Goal: Information Seeking & Learning: Learn about a topic

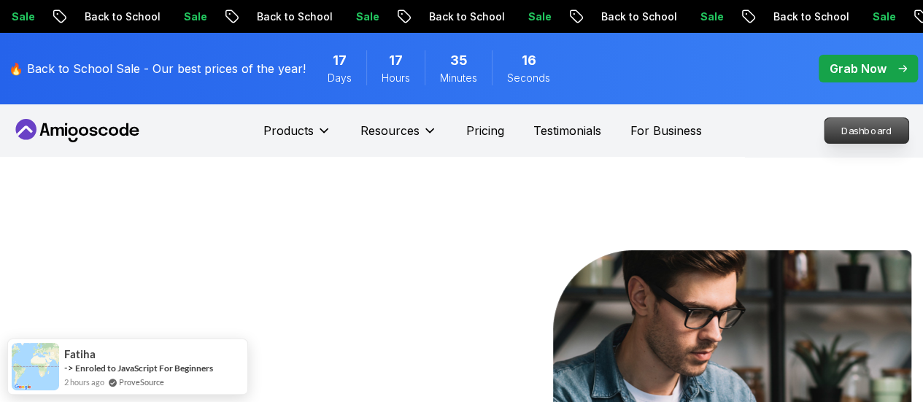
click at [855, 130] on p "Dashboard" at bounding box center [866, 130] width 84 height 25
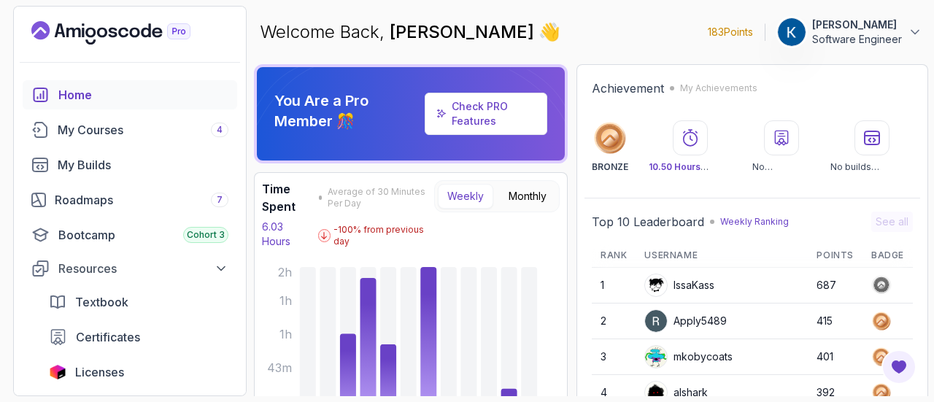
click at [140, 34] on icon "Landing page" at bounding box center [110, 32] width 159 height 23
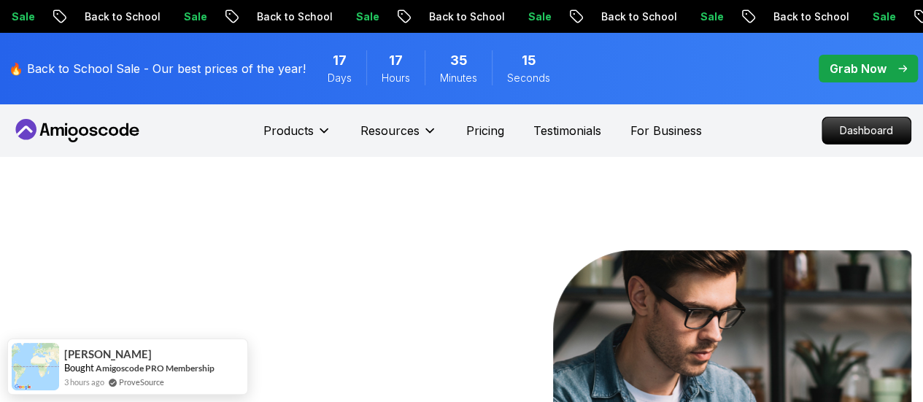
click at [289, 65] on p "🔥 Back to School Sale - Our best prices of the year!" at bounding box center [157, 69] width 297 height 18
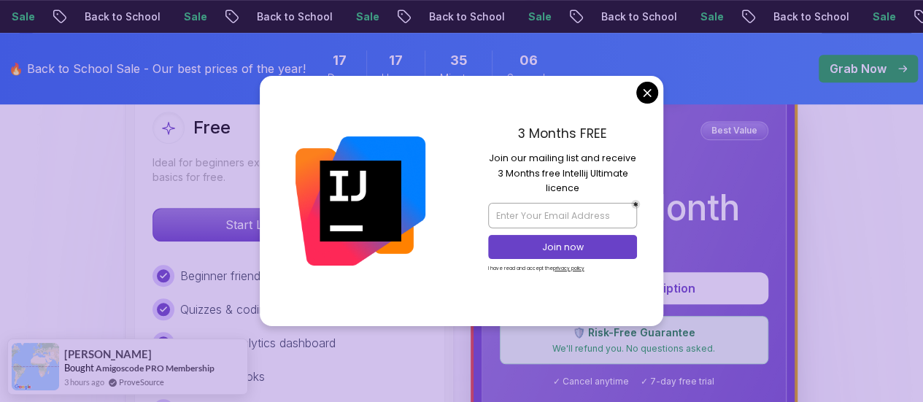
scroll to position [447, 0]
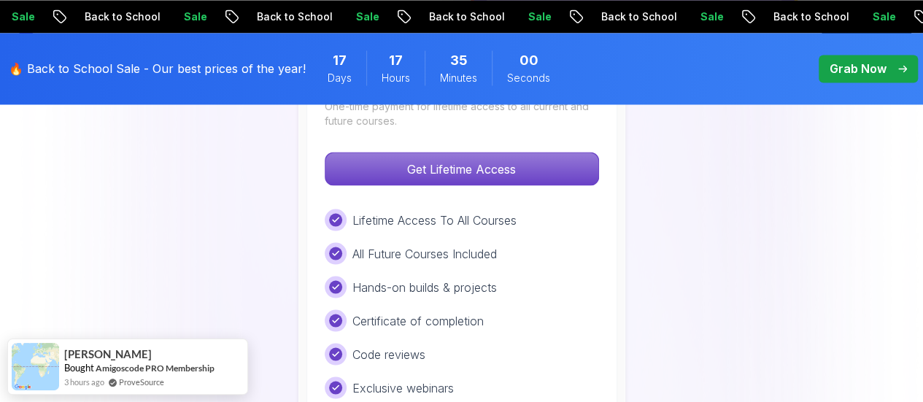
scroll to position [1026, 0]
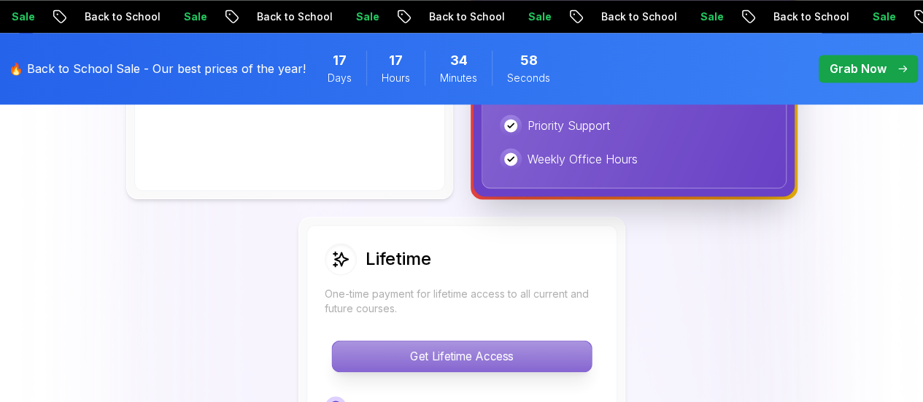
click at [539, 344] on p "Get Lifetime Access" at bounding box center [461, 356] width 259 height 31
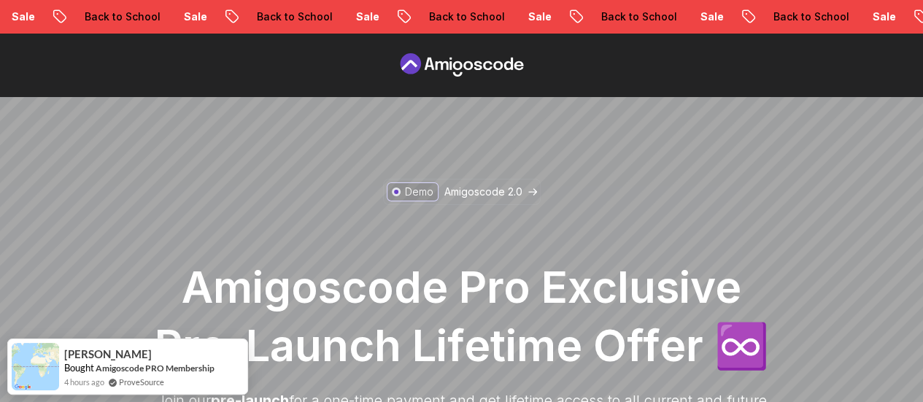
scroll to position [162, 0]
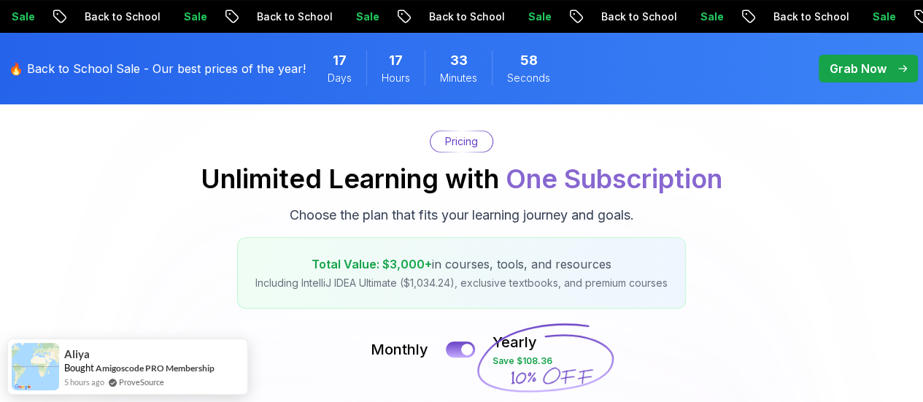
scroll to position [250, 0]
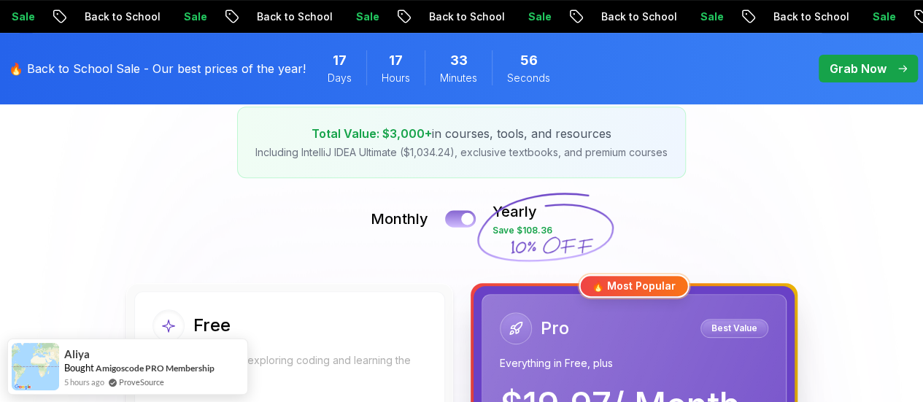
click at [464, 215] on div at bounding box center [467, 219] width 12 height 12
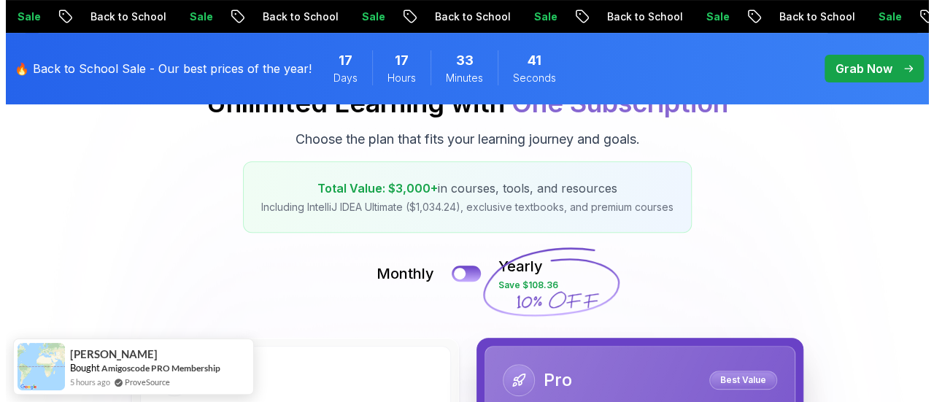
scroll to position [0, 0]
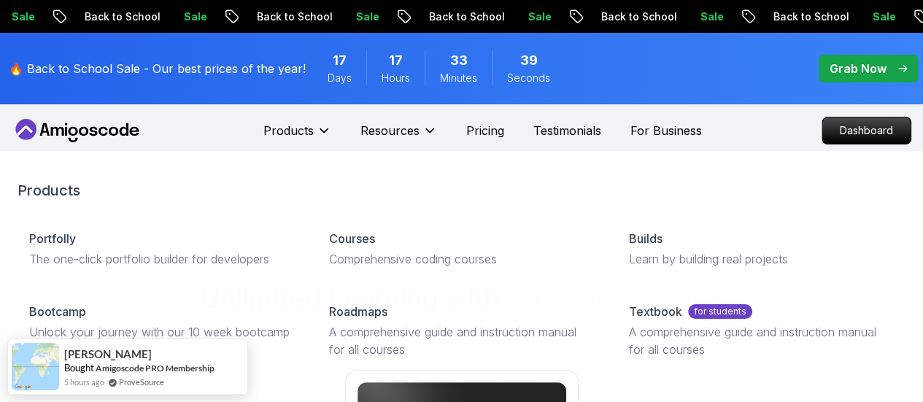
click at [120, 128] on icon at bounding box center [124, 129] width 9 height 12
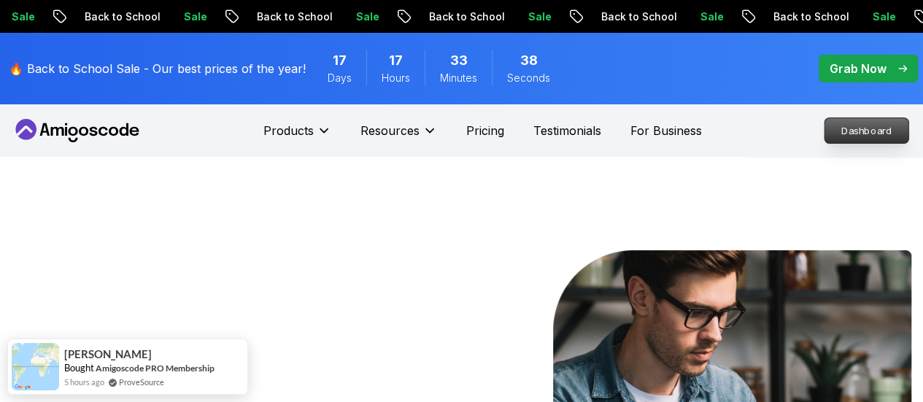
click at [863, 126] on p "Dashboard" at bounding box center [866, 130] width 84 height 25
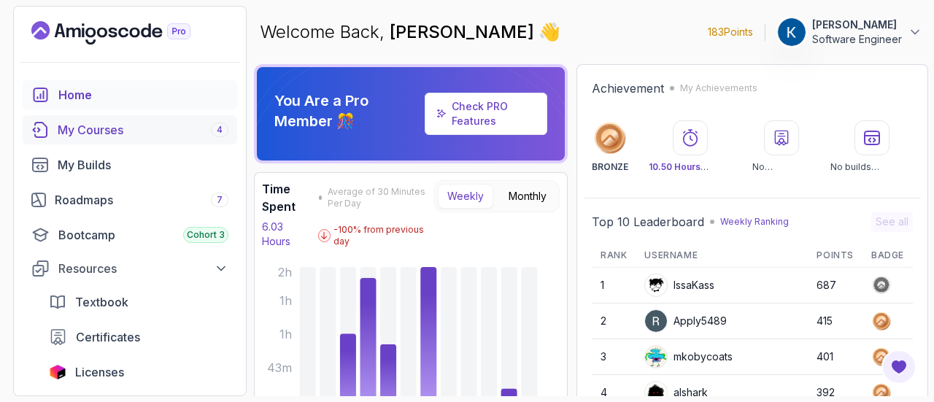
click at [143, 126] on div "My Courses 4" at bounding box center [143, 130] width 171 height 18
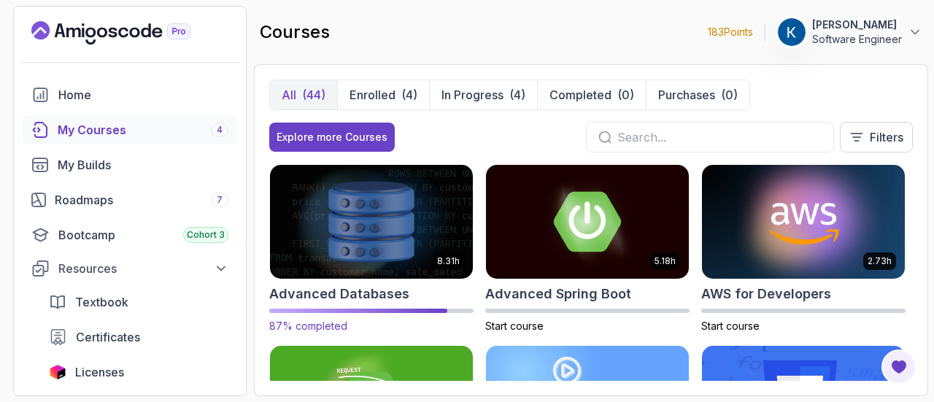
click at [371, 223] on img at bounding box center [371, 221] width 213 height 119
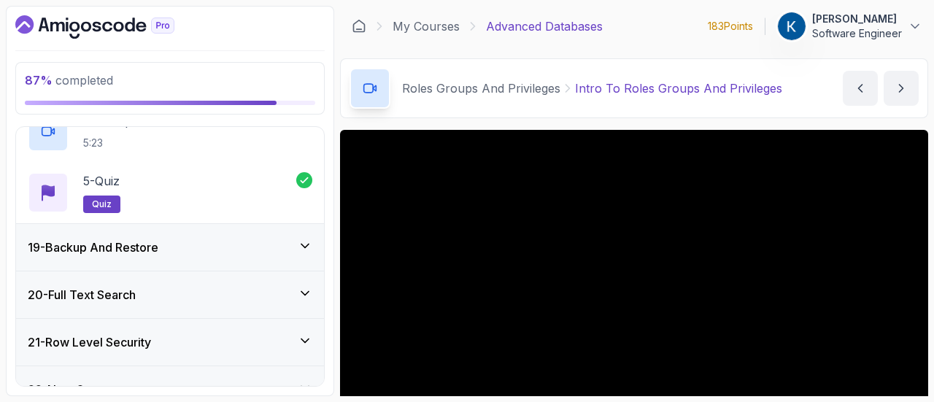
scroll to position [1083, 0]
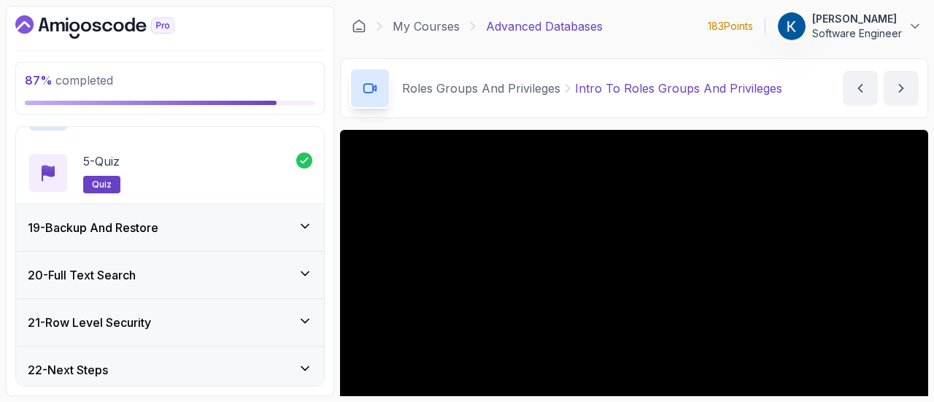
click at [237, 288] on div "20 - Full Text Search" at bounding box center [170, 275] width 308 height 47
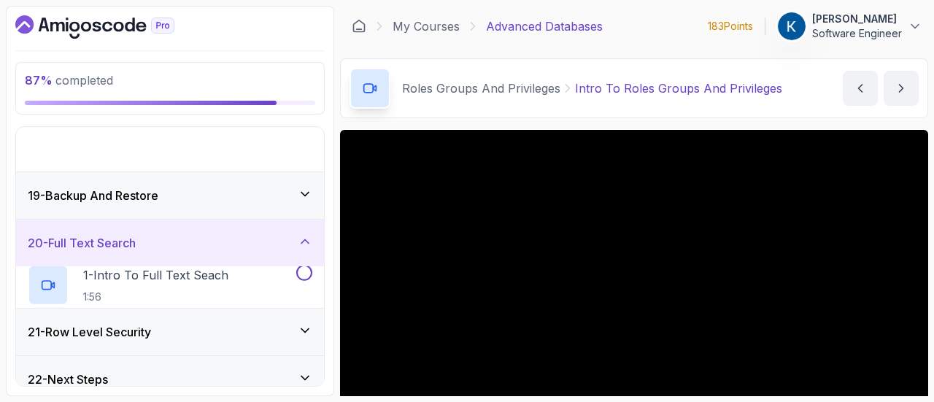
scroll to position [776, 0]
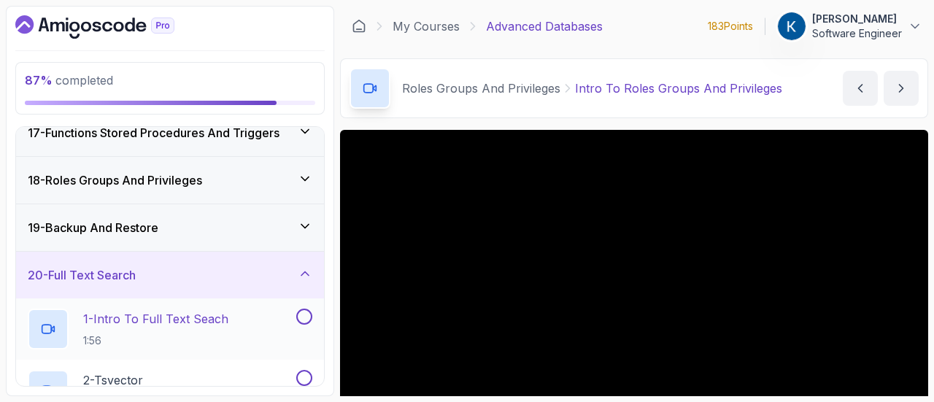
click at [181, 319] on p "1 - Intro To Full Text Seach" at bounding box center [155, 319] width 145 height 18
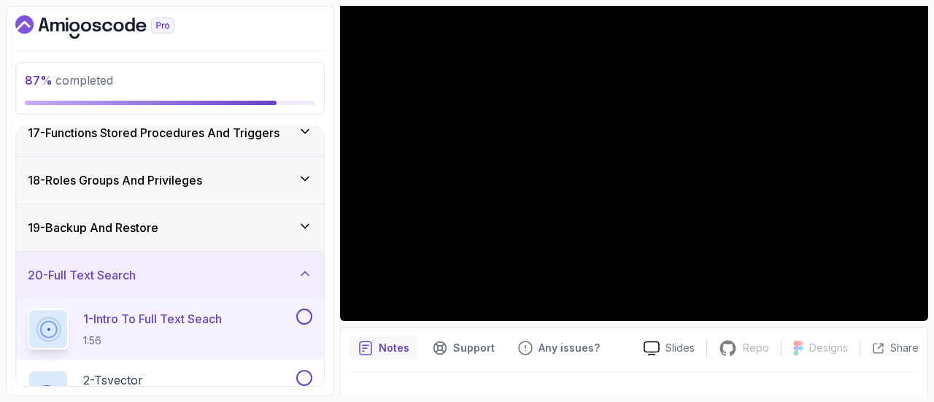
scroll to position [42, 0]
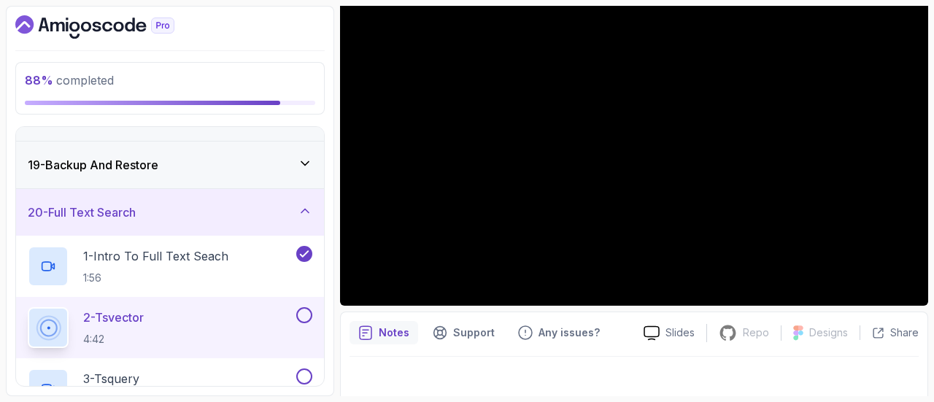
scroll to position [42, 0]
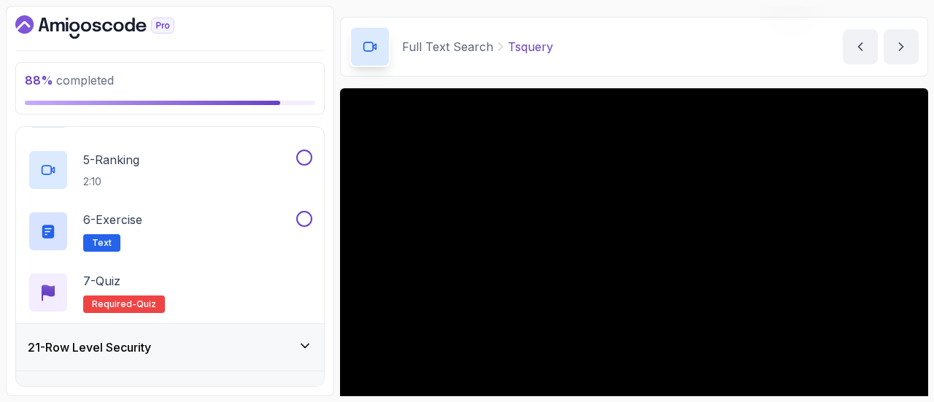
scroll to position [165, 0]
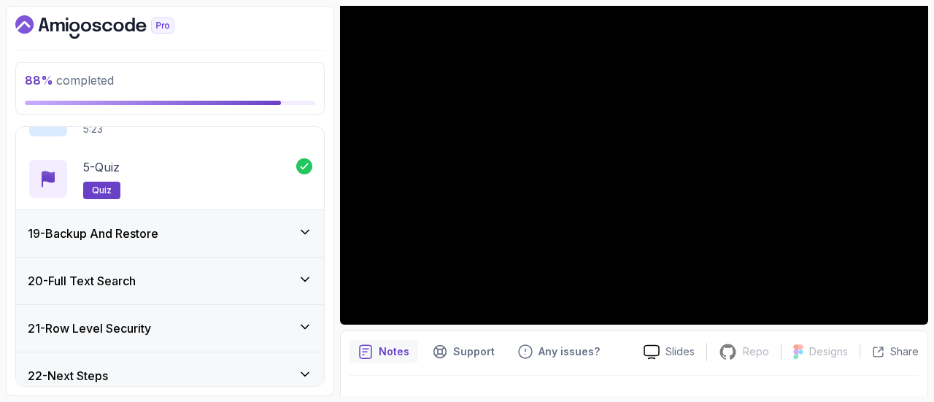
scroll to position [1083, 0]
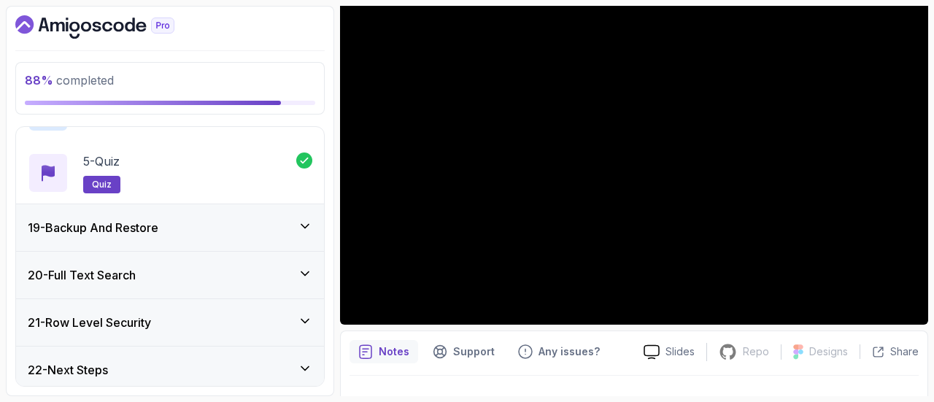
click at [223, 282] on div "20 - Full Text Search" at bounding box center [170, 275] width 308 height 47
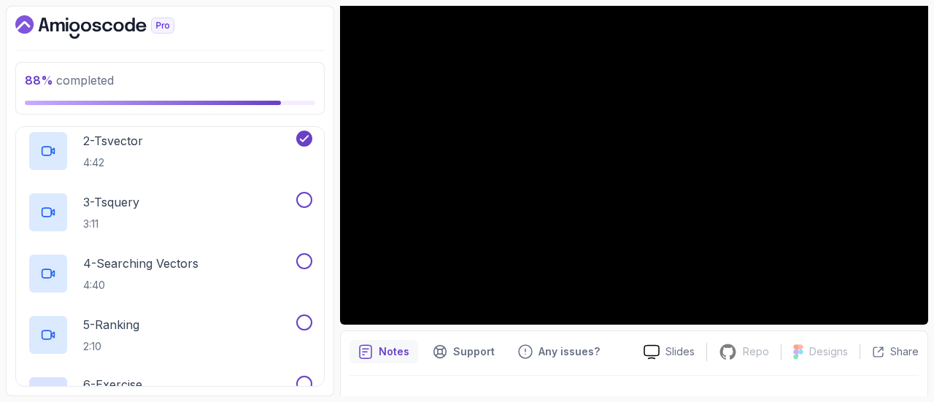
scroll to position [1017, 0]
click at [260, 202] on div "3 - Tsquery 3:11" at bounding box center [161, 210] width 266 height 41
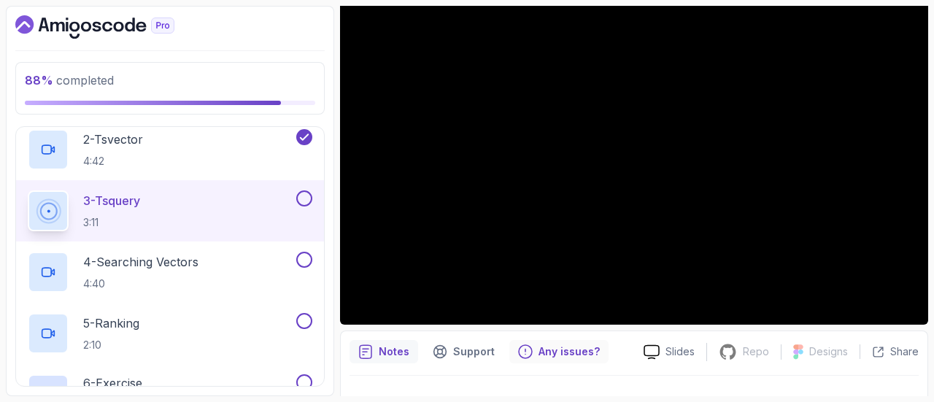
click at [565, 360] on div "Any issues?" at bounding box center [558, 351] width 99 height 23
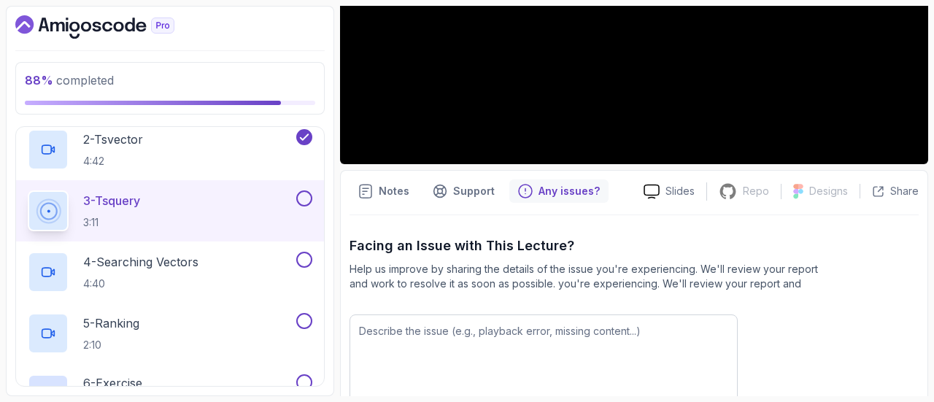
scroll to position [358, 0]
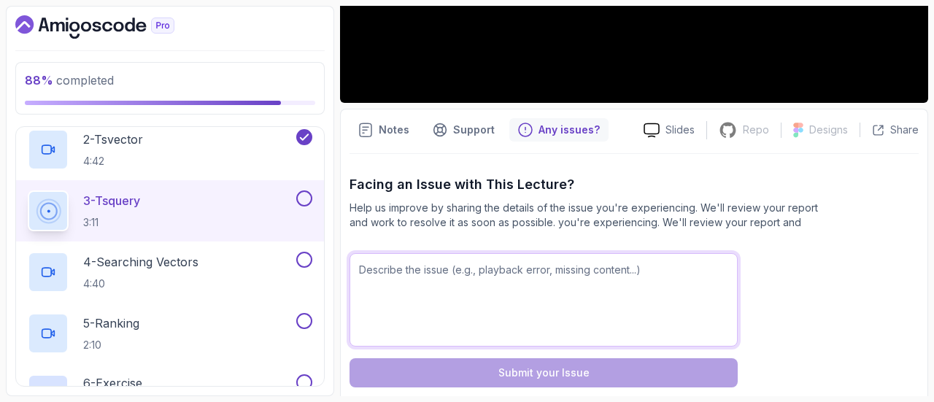
click at [594, 289] on textarea at bounding box center [543, 299] width 388 height 93
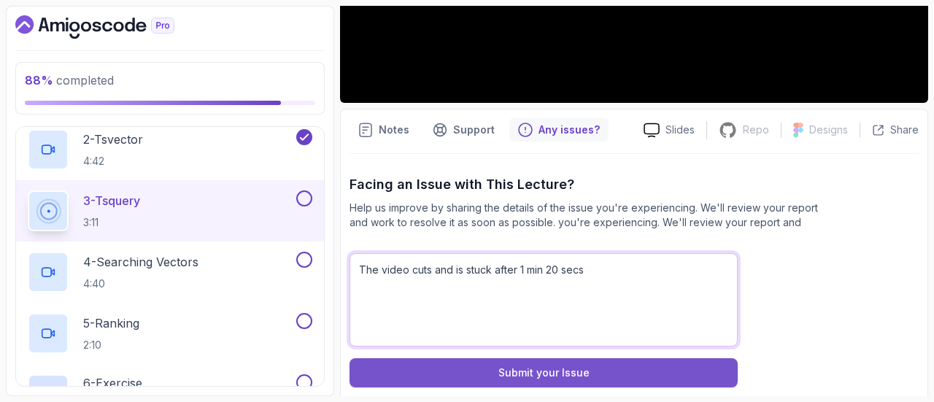
type textarea "The video cuts and is stuck after 1 min 20 secs"
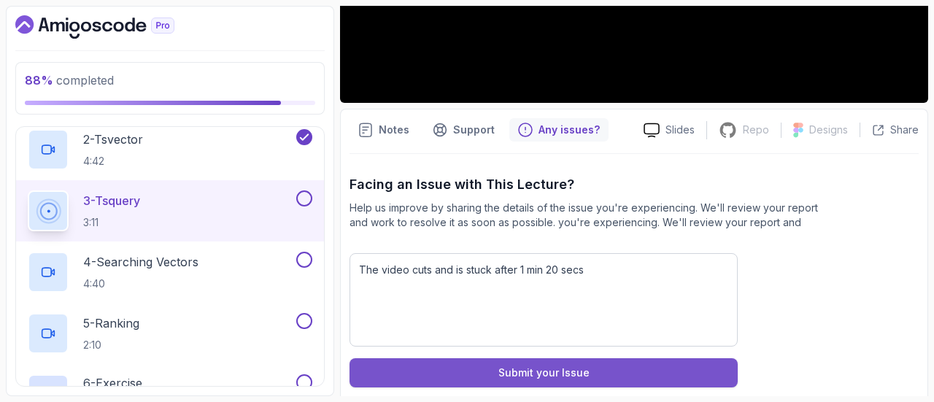
click at [545, 368] on div "Submit your Issue" at bounding box center [543, 373] width 91 height 15
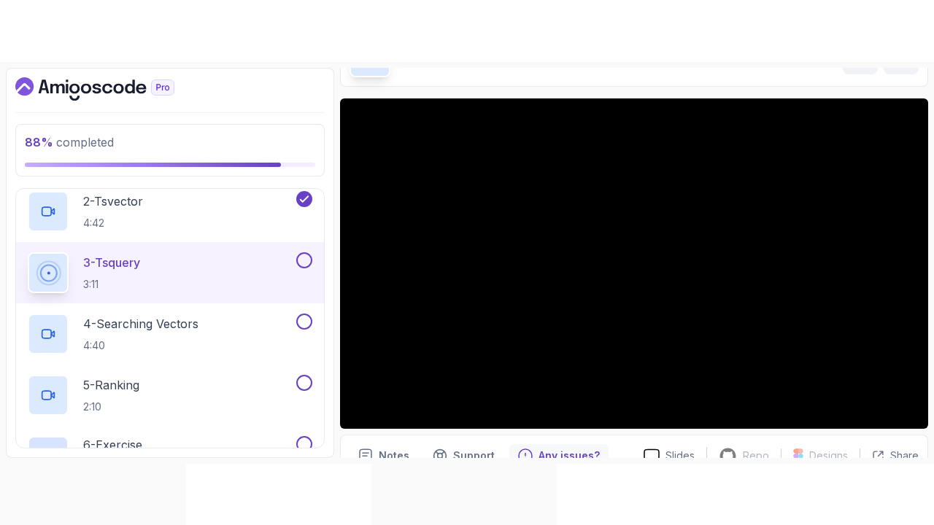
scroll to position [92, 0]
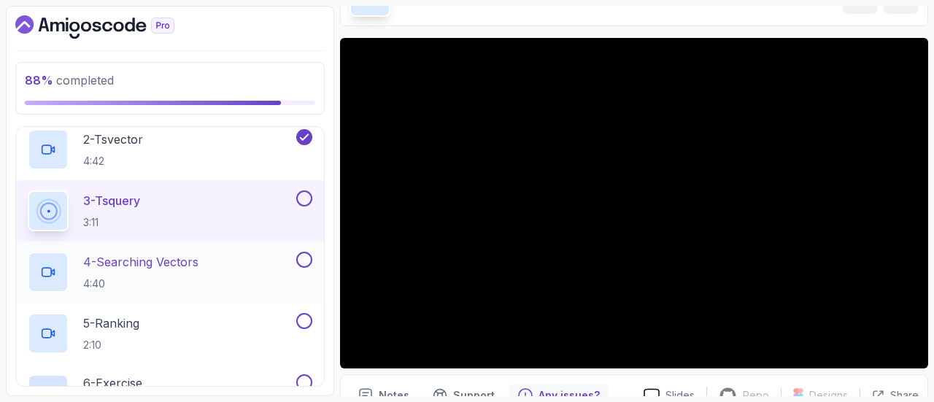
click at [254, 252] on div "4 - Searching Vectors 4:40" at bounding box center [161, 272] width 266 height 41
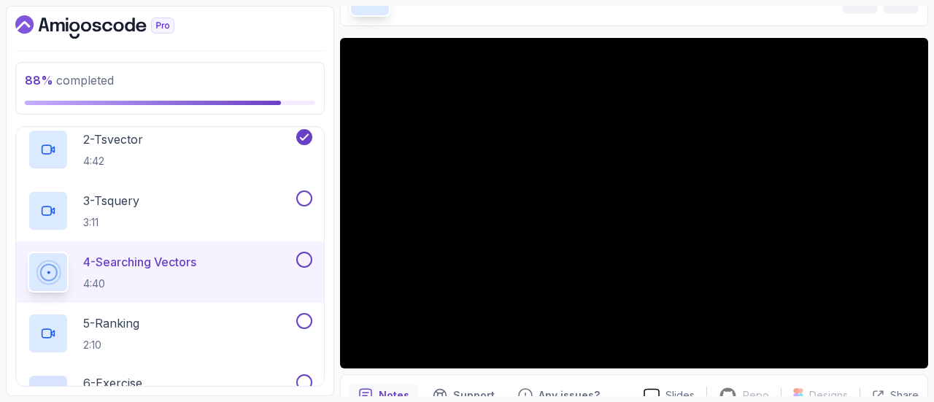
scroll to position [42, 0]
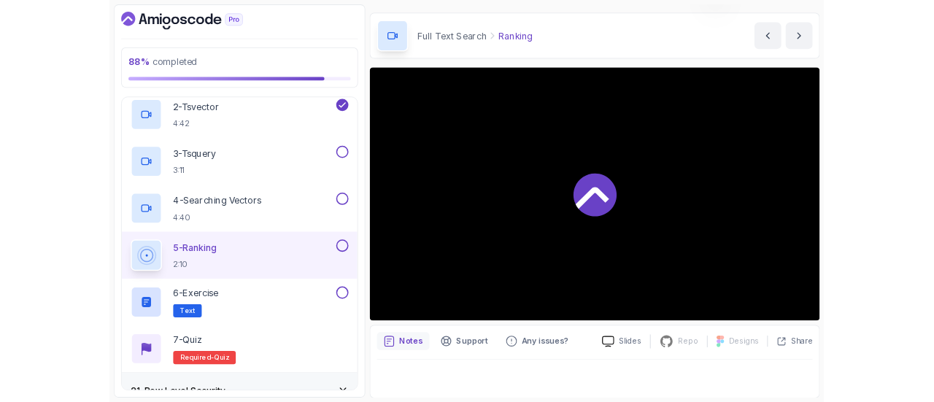
scroll to position [92, 0]
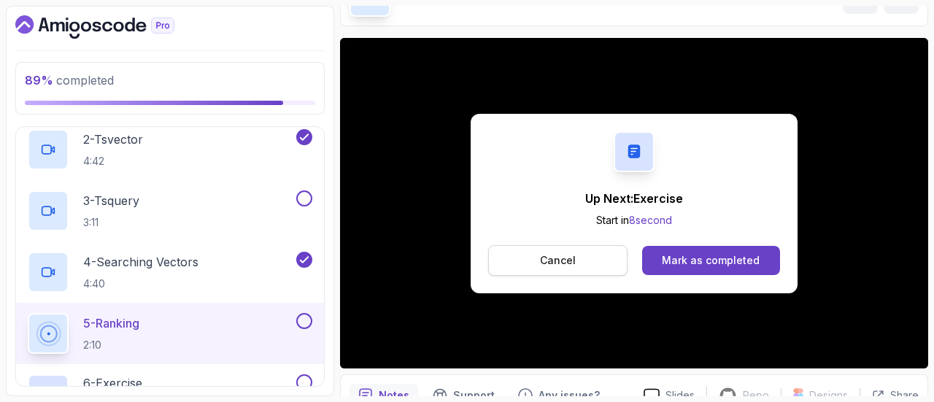
click at [561, 266] on p "Cancel" at bounding box center [558, 260] width 36 height 15
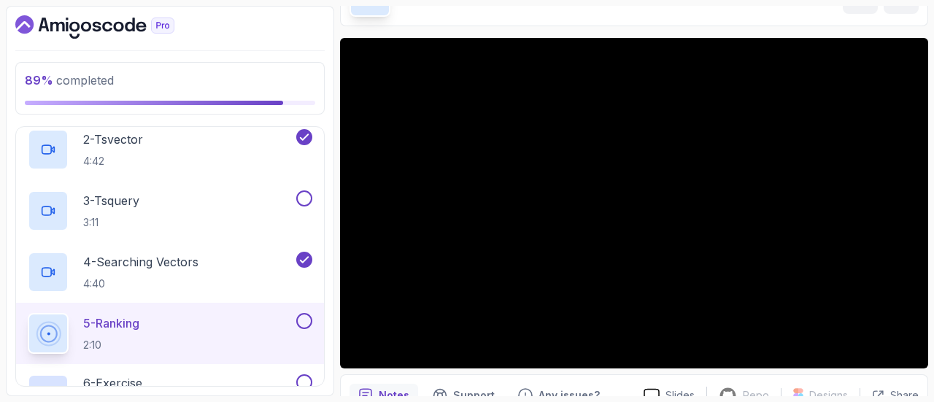
click at [255, 320] on div "5 - Ranking 2:10" at bounding box center [161, 333] width 266 height 41
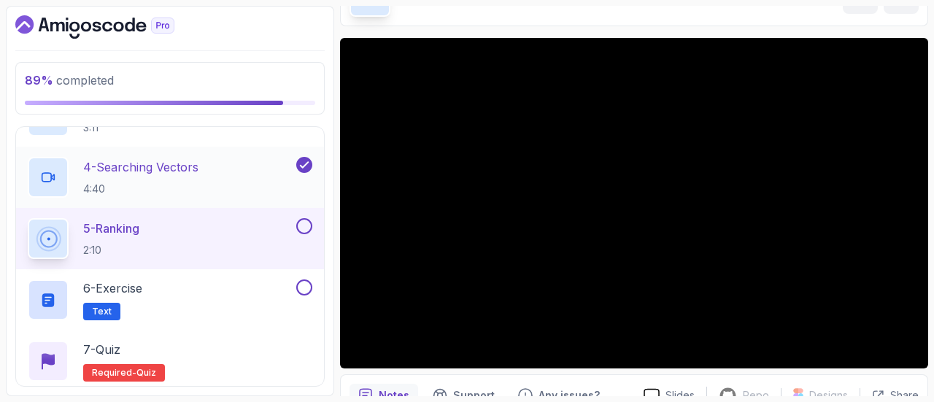
scroll to position [1038, 0]
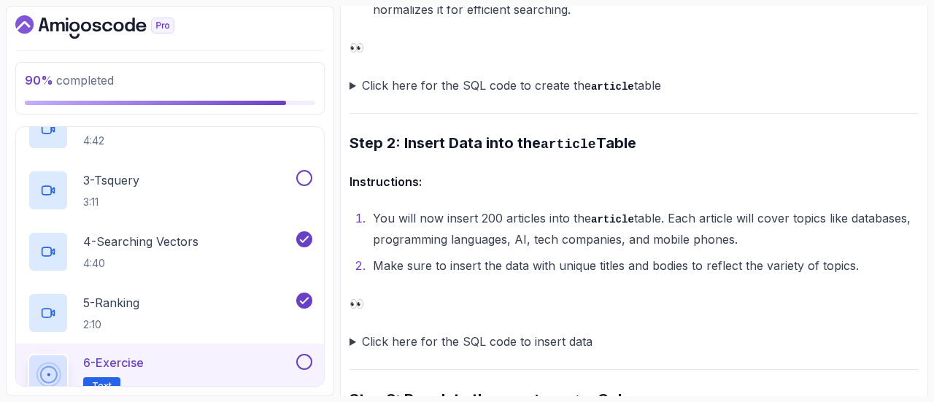
scroll to position [1102, 0]
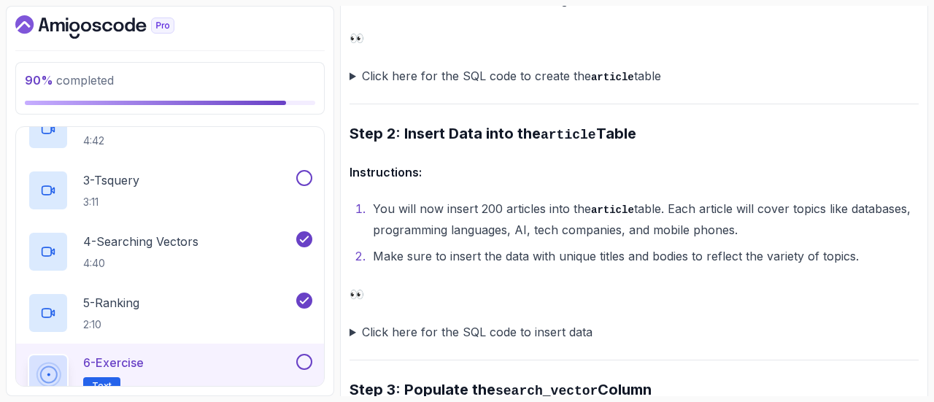
click at [352, 329] on summary "Click here for the SQL code to insert data" at bounding box center [633, 332] width 569 height 20
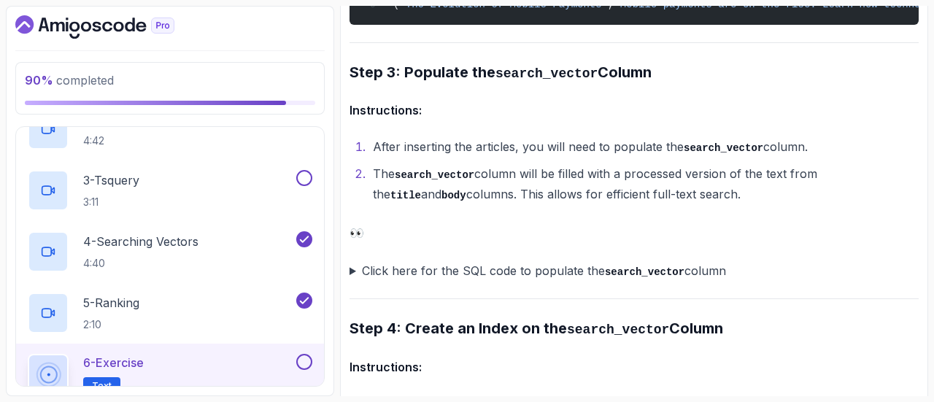
scroll to position [1609, 0]
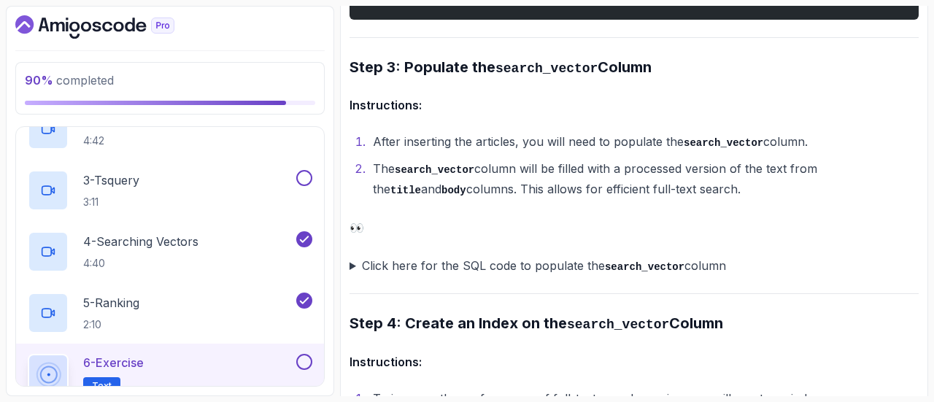
click at [671, 273] on code "search_vector" at bounding box center [645, 267] width 80 height 12
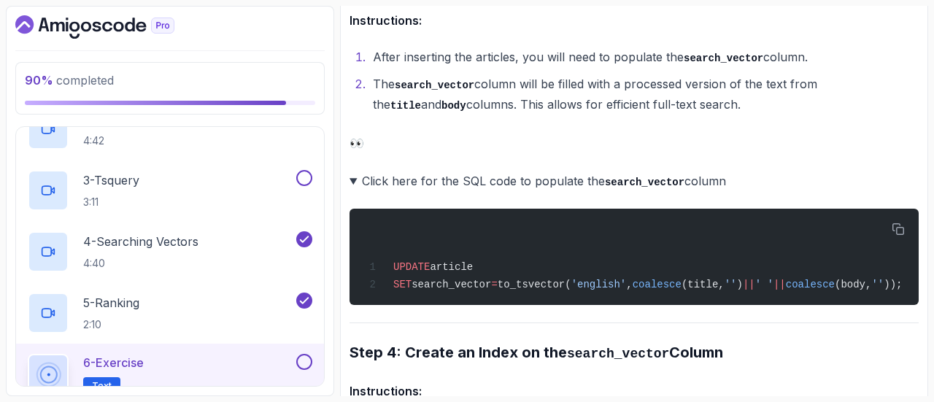
scroll to position [1738, 0]
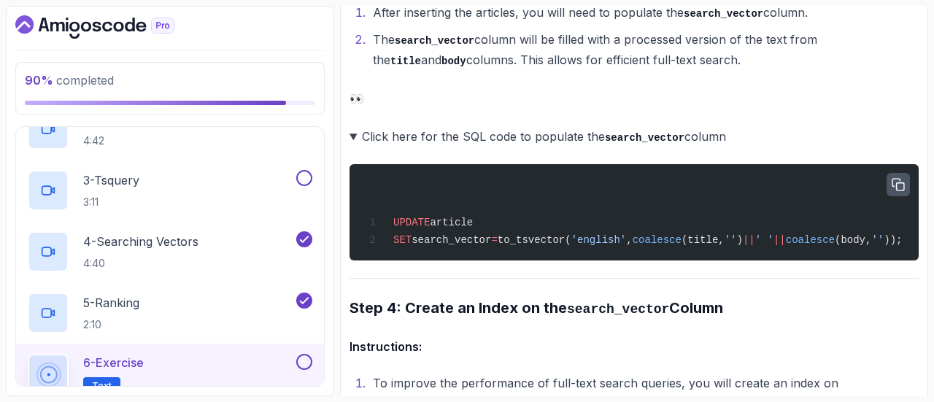
click at [899, 192] on icon "button" at bounding box center [898, 185] width 13 height 13
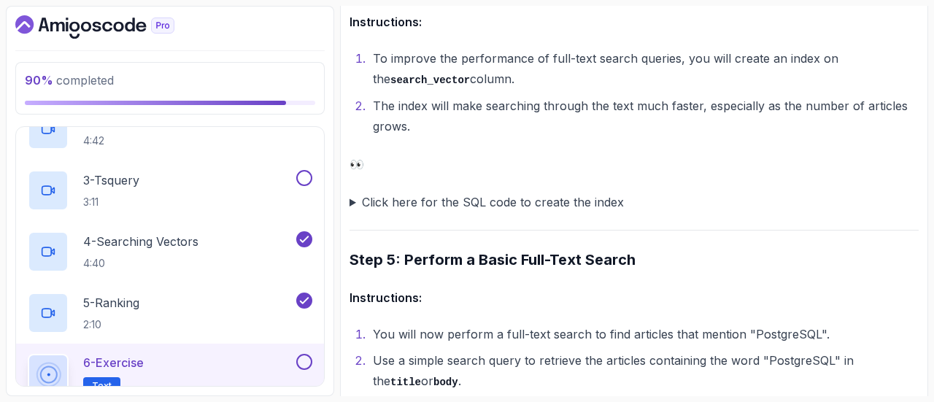
scroll to position [2063, 0]
click at [587, 208] on summary "Click here for the SQL code to create the index" at bounding box center [633, 201] width 569 height 20
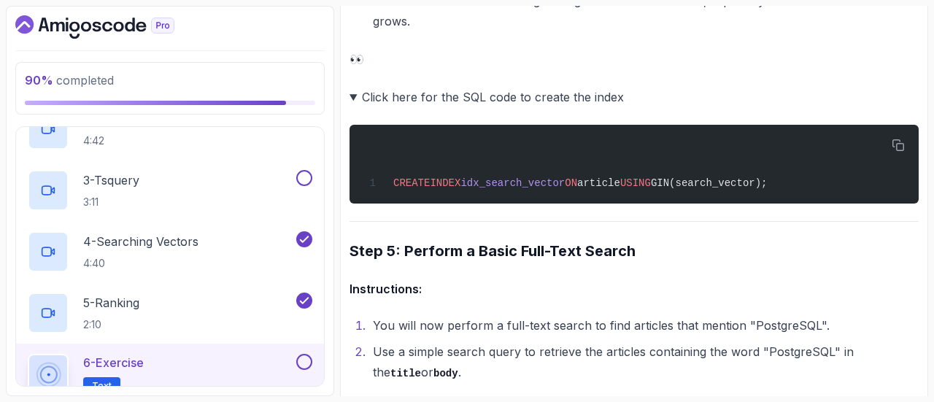
scroll to position [2205, 0]
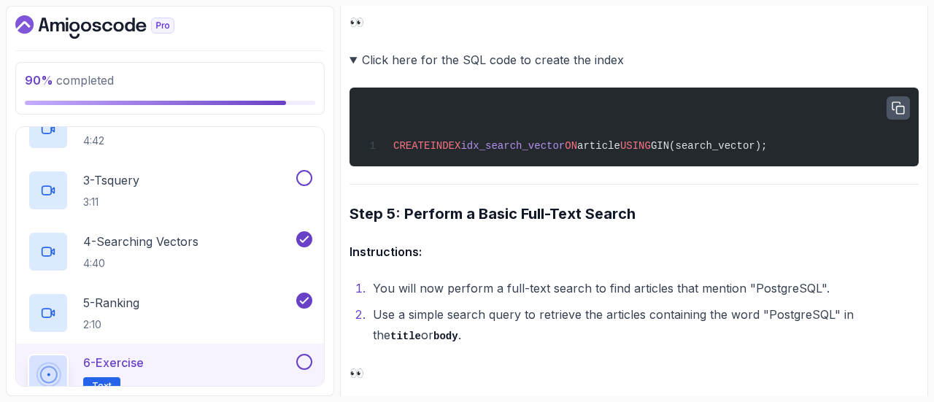
click at [906, 105] on button "button" at bounding box center [898, 107] width 23 height 23
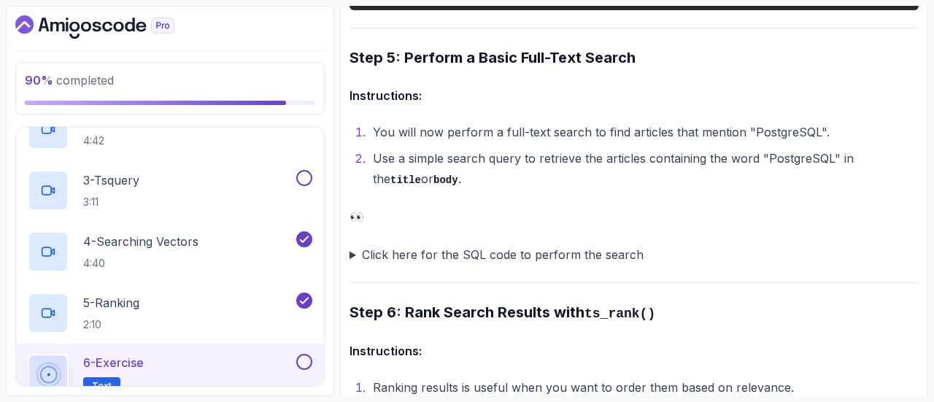
click at [351, 260] on summary "Click here for the SQL code to perform the search" at bounding box center [633, 254] width 569 height 20
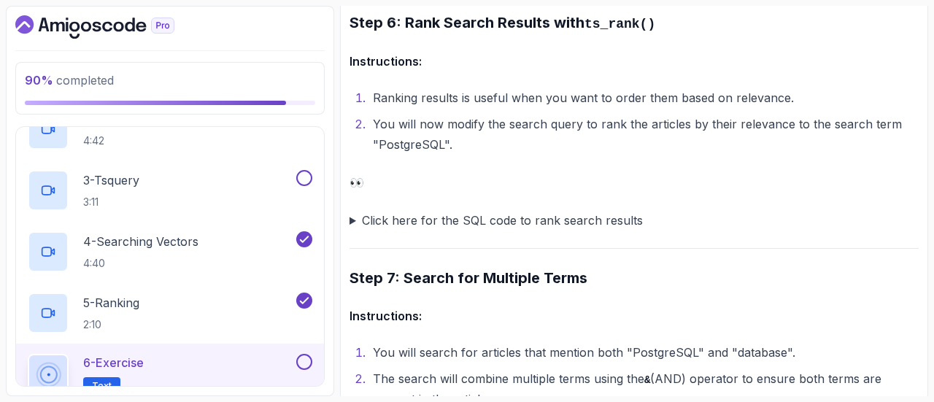
scroll to position [2790, 0]
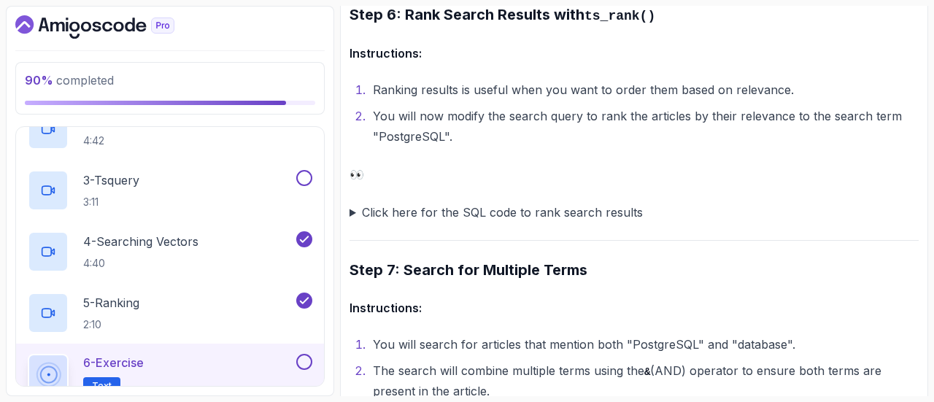
click at [543, 220] on summary "Click here for the SQL code to rank search results" at bounding box center [633, 212] width 569 height 20
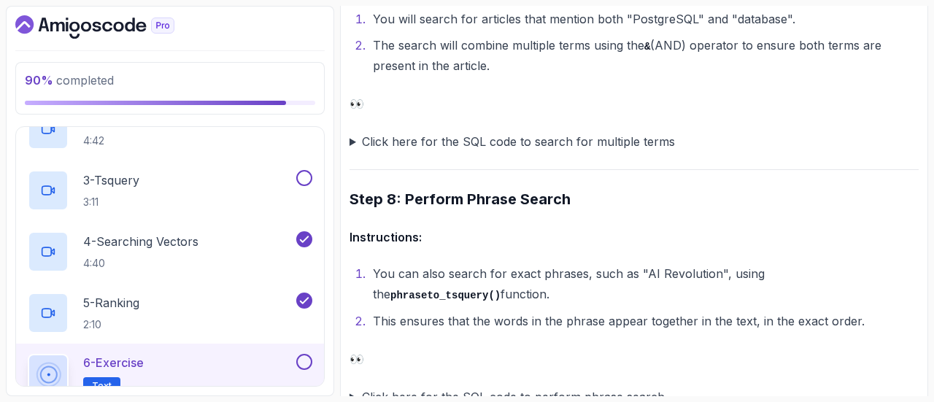
scroll to position [3340, 0]
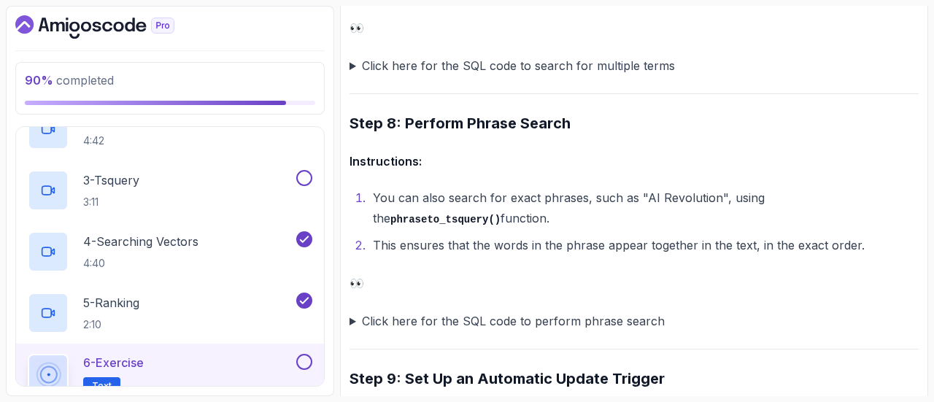
click at [395, 331] on summary "Click here for the SQL code to perform phrase search" at bounding box center [633, 321] width 569 height 20
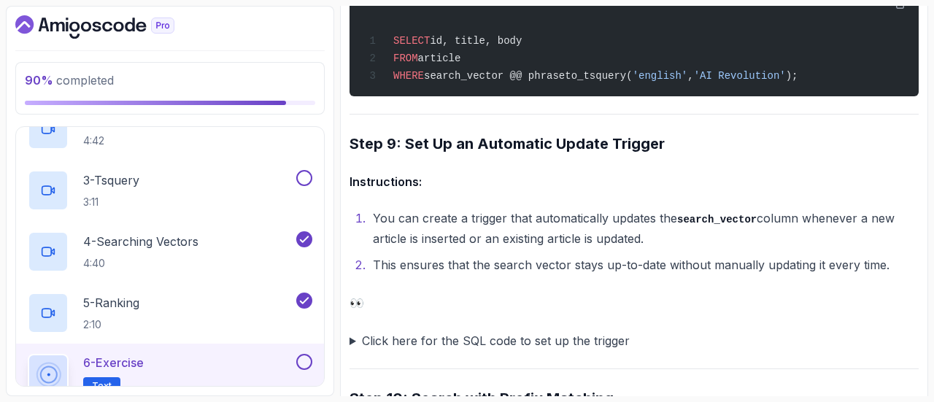
scroll to position [3722, 0]
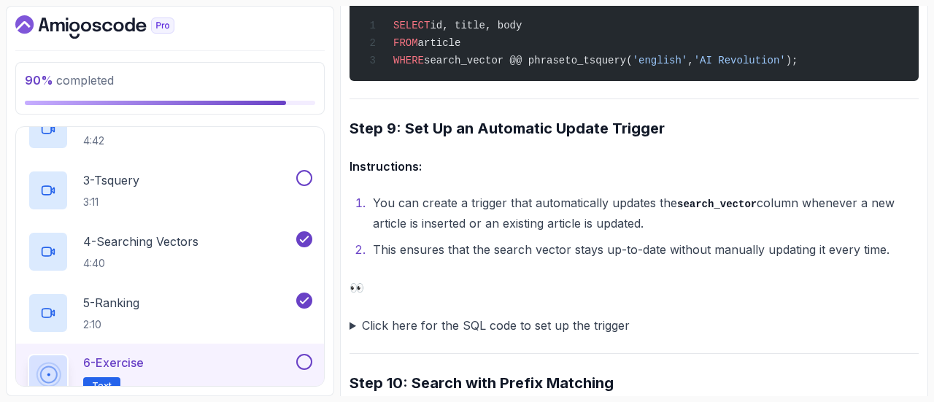
click at [517, 336] on summary "Click here for the SQL code to set up the trigger" at bounding box center [633, 325] width 569 height 20
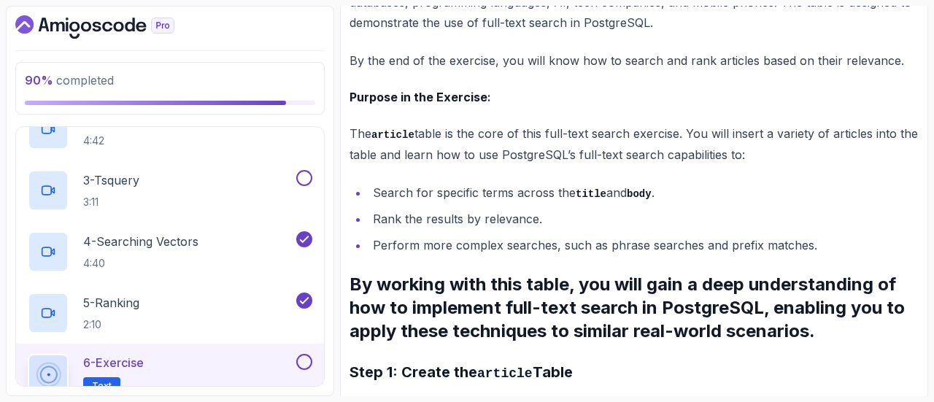
scroll to position [0, 0]
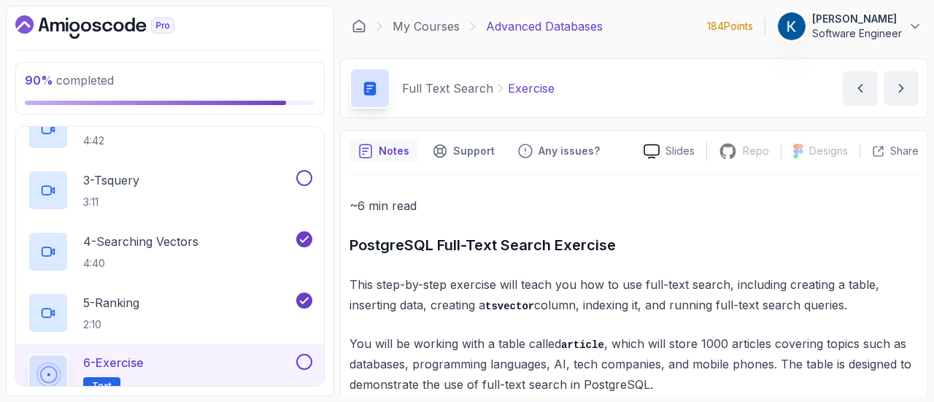
drag, startPoint x: 401, startPoint y: 148, endPoint x: 382, endPoint y: 176, distance: 33.2
click at [902, 153] on p "Share" at bounding box center [904, 151] width 28 height 15
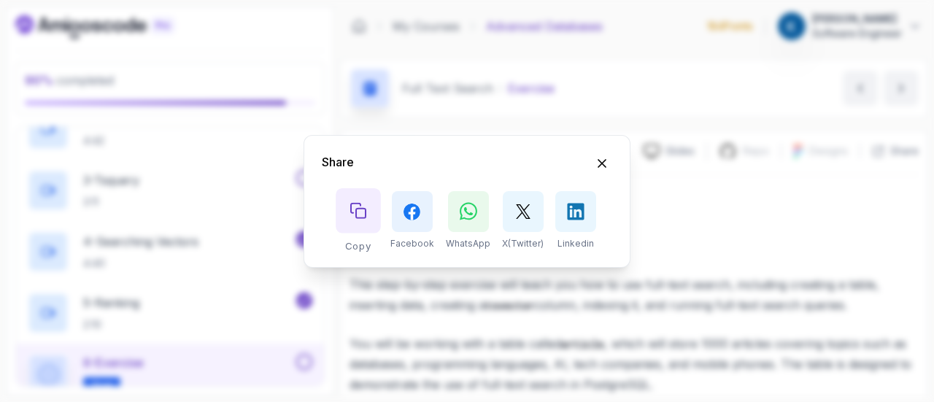
click at [364, 209] on icon "Copy button" at bounding box center [358, 210] width 16 height 16
click at [722, 211] on div "Share Copy Facebook WhatsApp X(Twitter) Linkedin" at bounding box center [467, 201] width 934 height 402
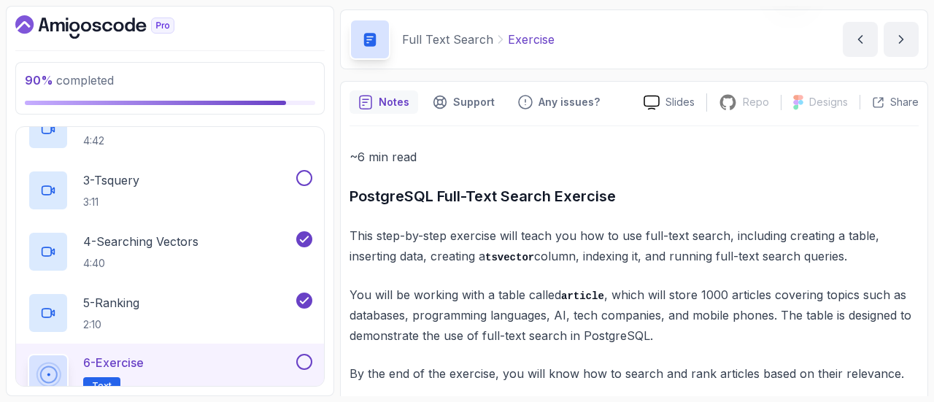
scroll to position [47, 0]
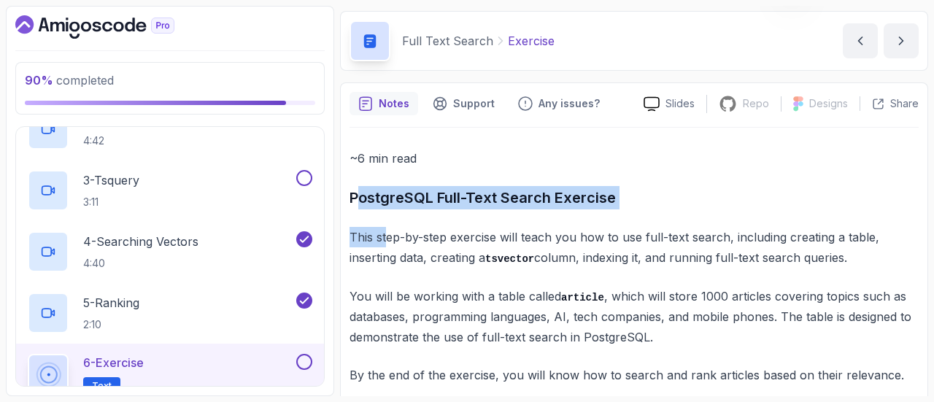
drag, startPoint x: 354, startPoint y: 195, endPoint x: 384, endPoint y: 215, distance: 36.2
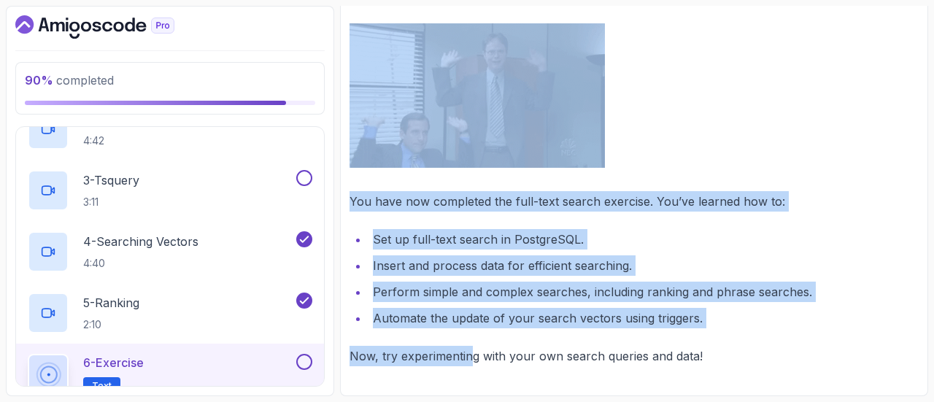
scroll to position [4628, 0]
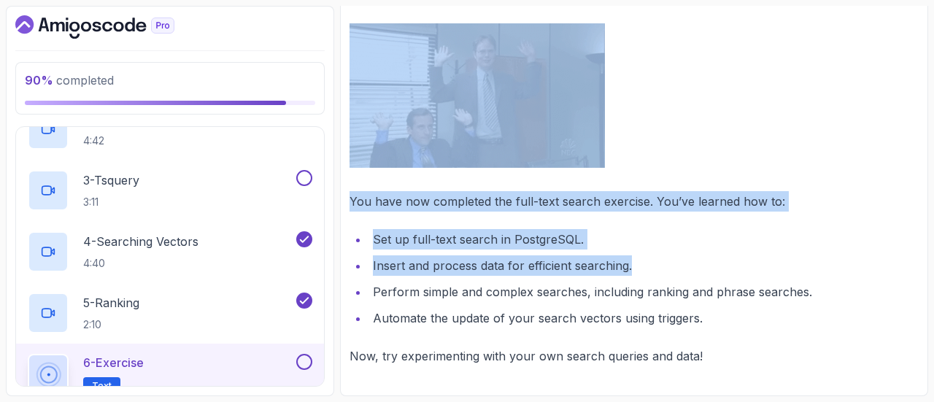
drag, startPoint x: 349, startPoint y: 197, endPoint x: 657, endPoint y: 260, distance: 313.7
click at [657, 260] on li "Insert and process data for efficient searching." at bounding box center [643, 265] width 550 height 20
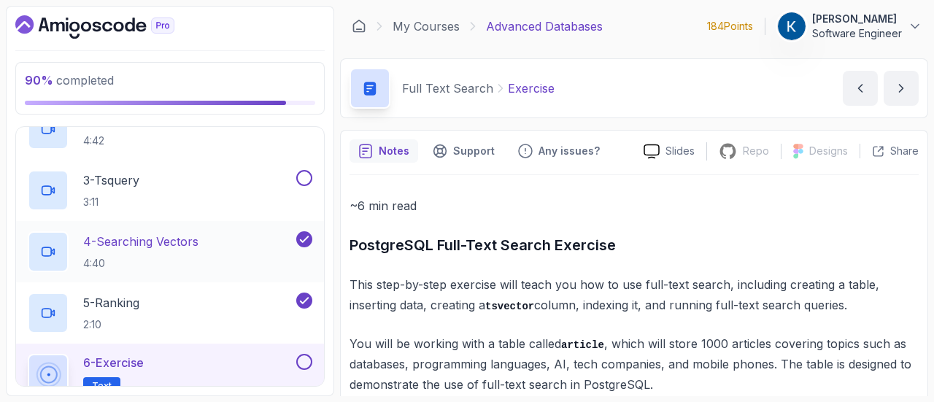
scroll to position [1205, 0]
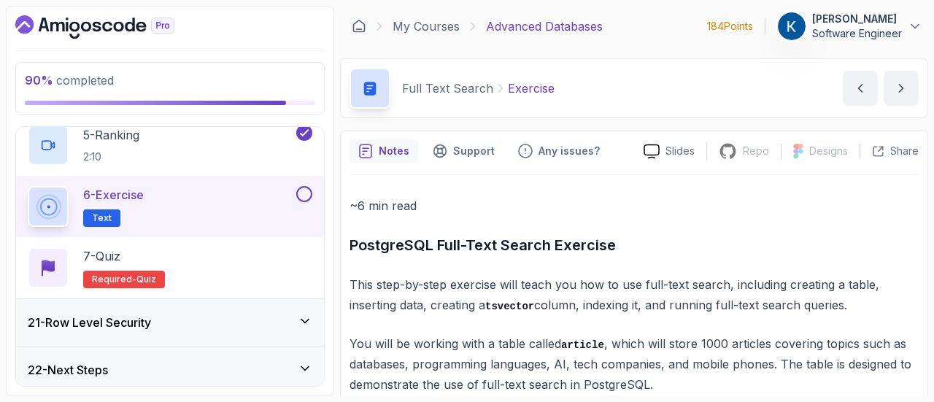
click at [306, 189] on button at bounding box center [304, 194] width 16 height 16
click at [252, 256] on div "7 - Quiz Required- quiz" at bounding box center [170, 267] width 285 height 41
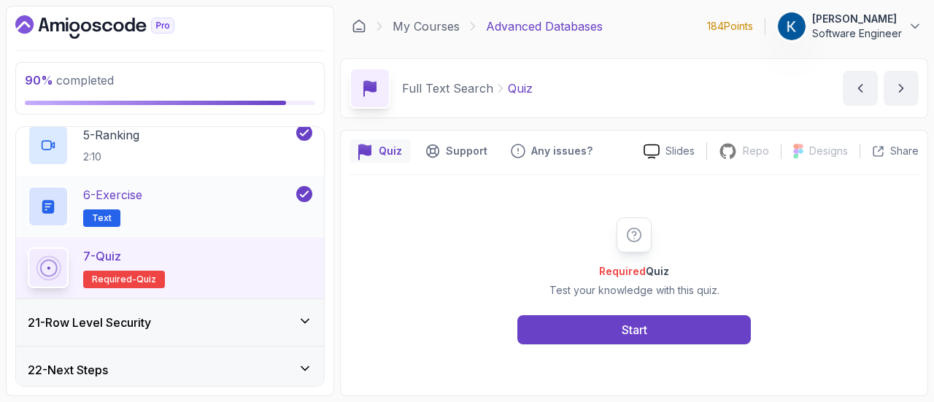
click at [178, 198] on div "6 - Exercise Text" at bounding box center [161, 206] width 266 height 41
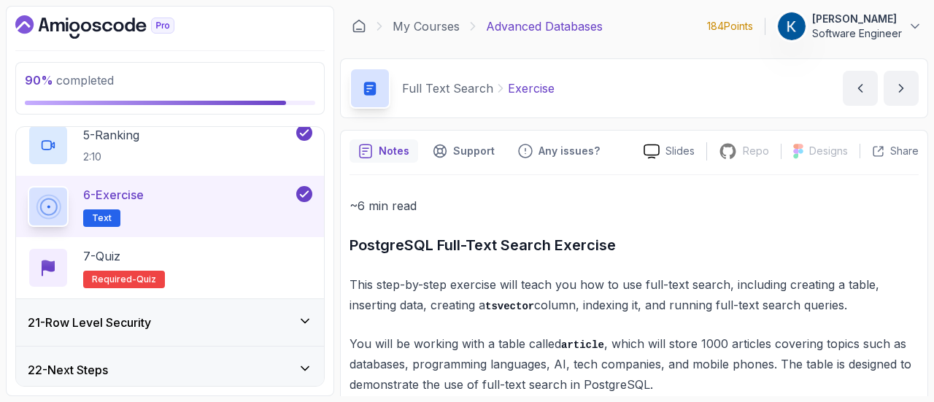
drag, startPoint x: 352, startPoint y: 247, endPoint x: 368, endPoint y: 253, distance: 17.1
click at [368, 253] on h3 "PostgreSQL Full-Text Search Exercise" at bounding box center [633, 244] width 569 height 23
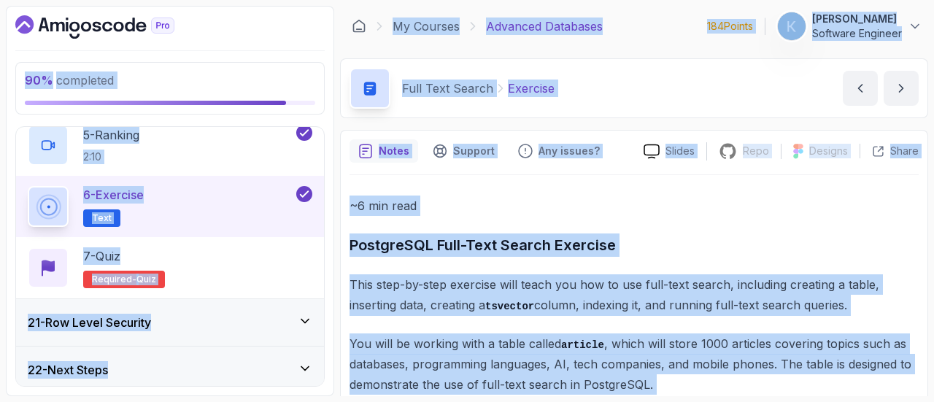
copy body "90 % completed 1 - Intro 2 - Schemas 3 - Advanced Data Types 4 - Working With D…"
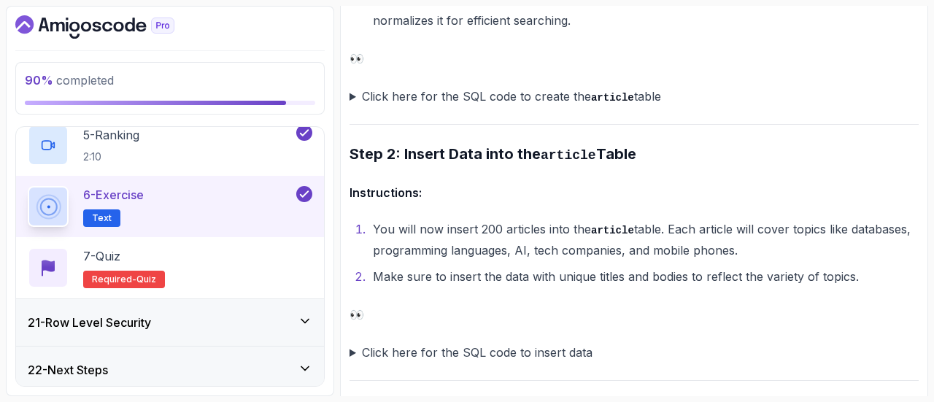
scroll to position [1081, 0]
click at [352, 93] on summary "Click here for the SQL code to create the article table" at bounding box center [633, 97] width 569 height 21
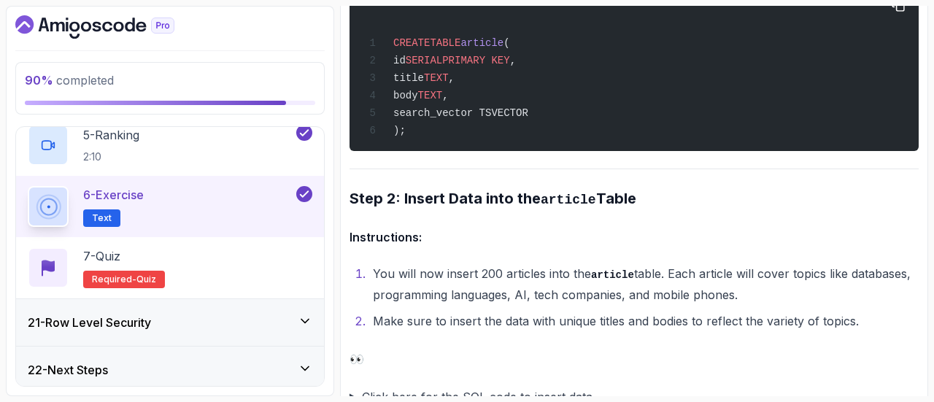
scroll to position [1370, 0]
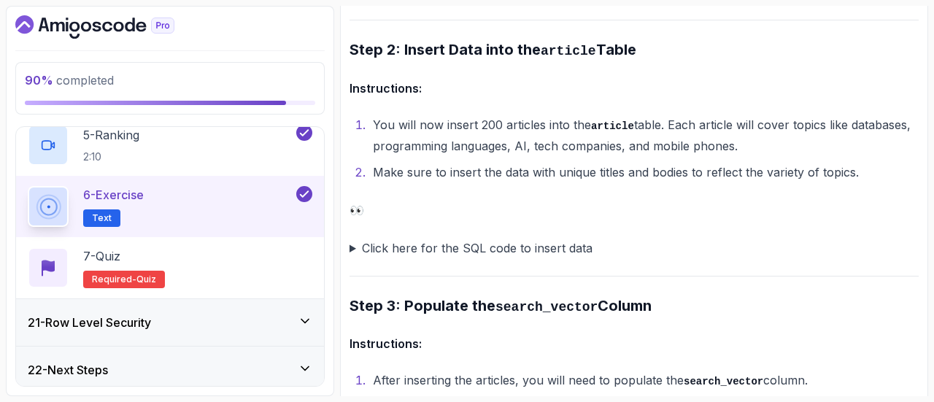
click at [351, 248] on summary "Click here for the SQL code to insert data" at bounding box center [633, 248] width 569 height 20
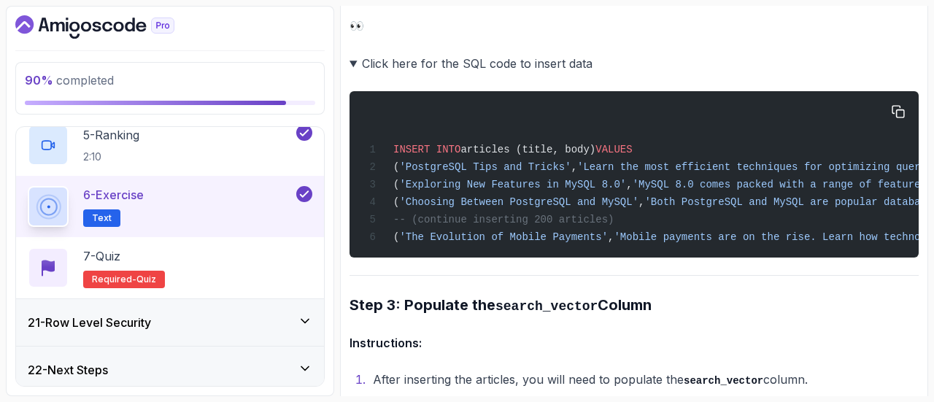
scroll to position [1554, 0]
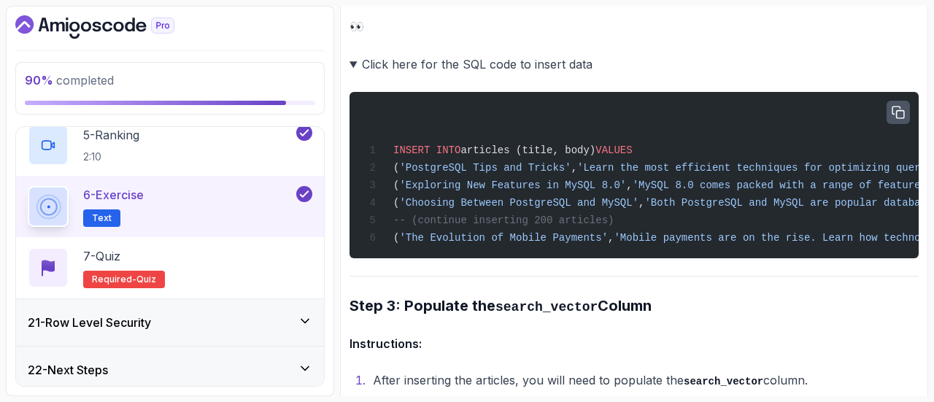
click at [906, 114] on button "button" at bounding box center [898, 112] width 23 height 23
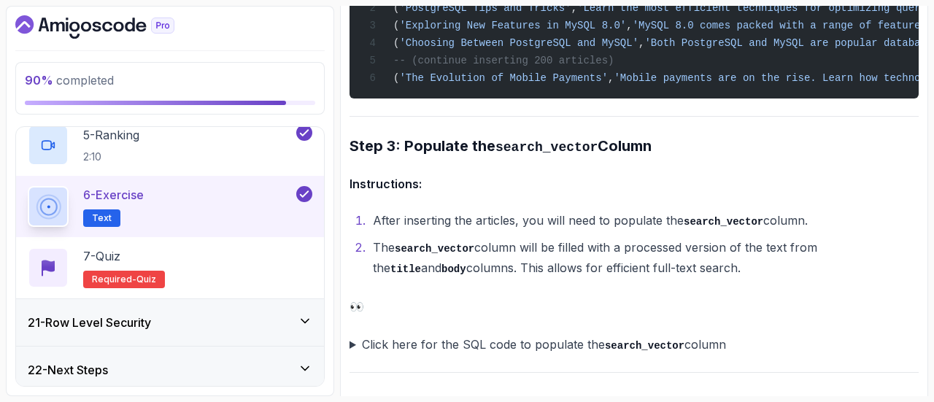
scroll to position [1602, 0]
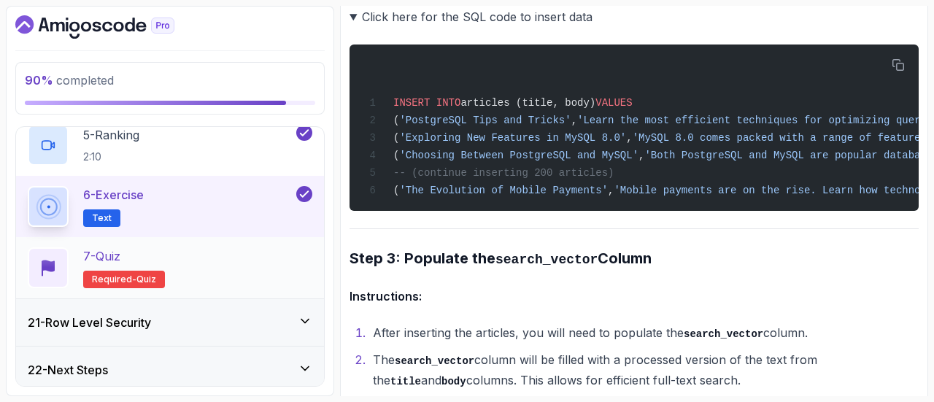
click at [281, 272] on div "7 - Quiz Required- quiz" at bounding box center [170, 267] width 285 height 41
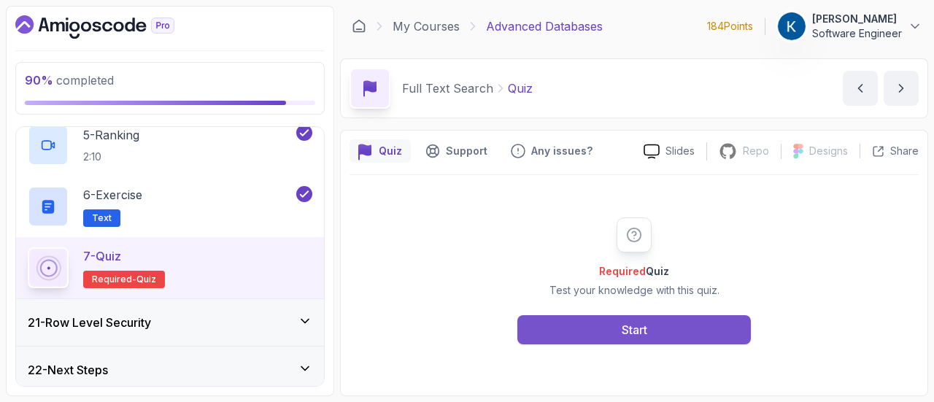
click at [627, 327] on div "Start" at bounding box center [635, 330] width 26 height 18
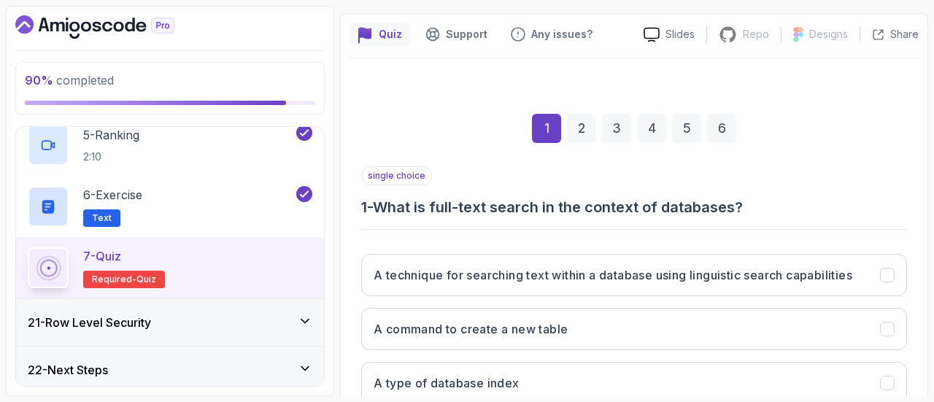
scroll to position [171, 0]
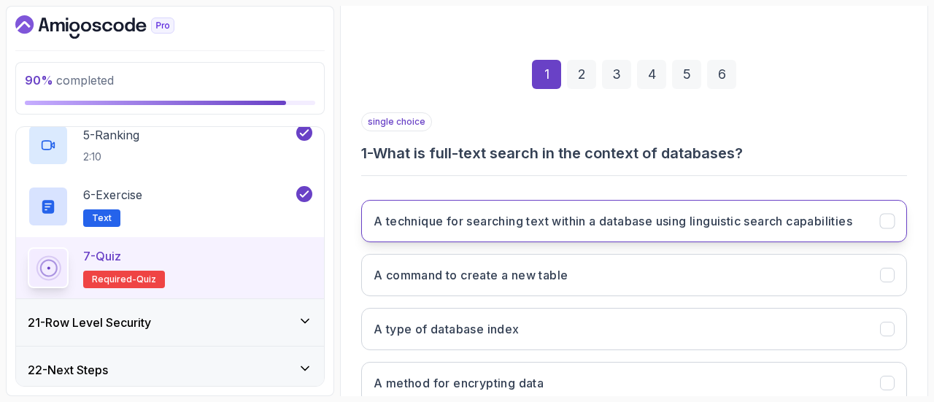
click at [765, 217] on h3 "A technique for searching text within a database using linguistic search capabi…" at bounding box center [613, 221] width 479 height 18
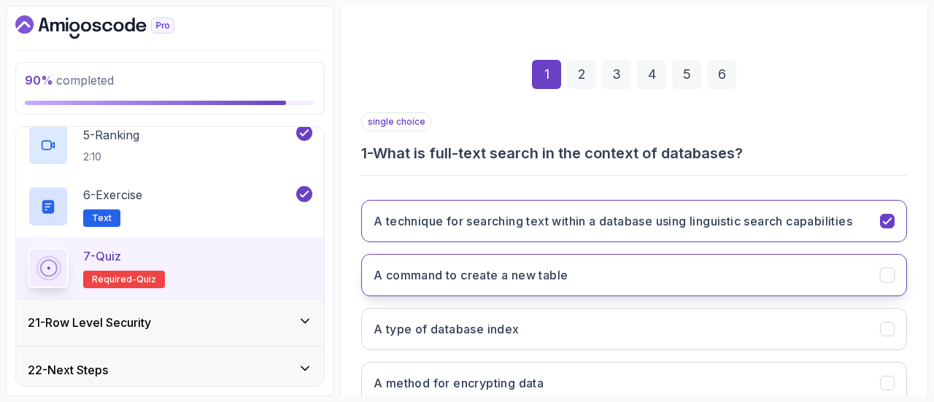
scroll to position [269, 0]
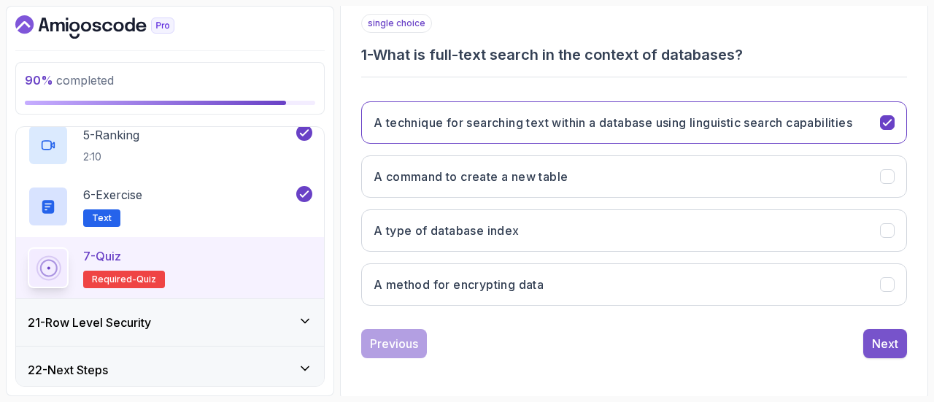
click at [874, 338] on div "Next" at bounding box center [885, 344] width 26 height 18
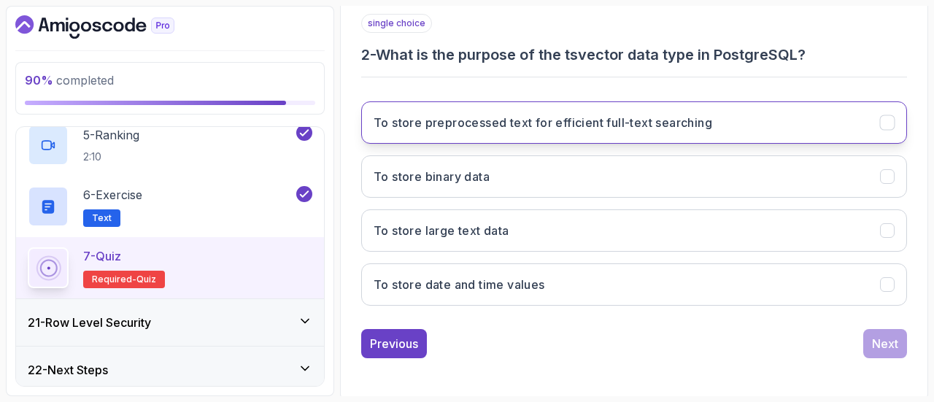
click at [750, 117] on button "To store preprocessed text for efficient full-text searching" at bounding box center [634, 122] width 546 height 42
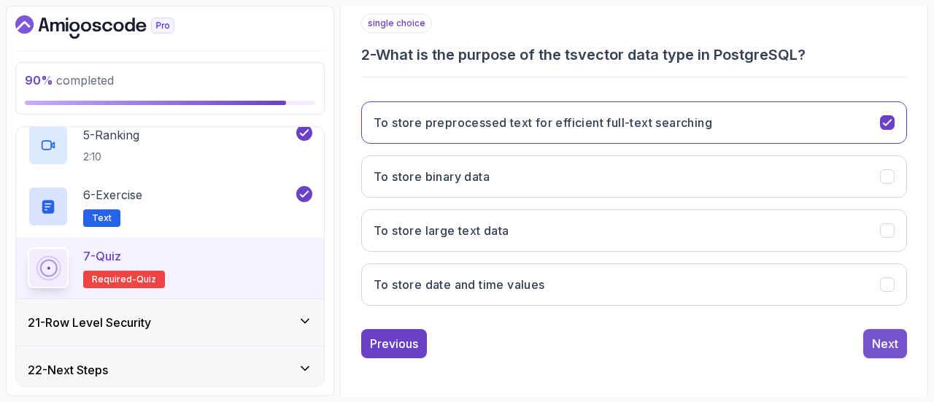
click at [895, 344] on div "Next" at bounding box center [885, 344] width 26 height 18
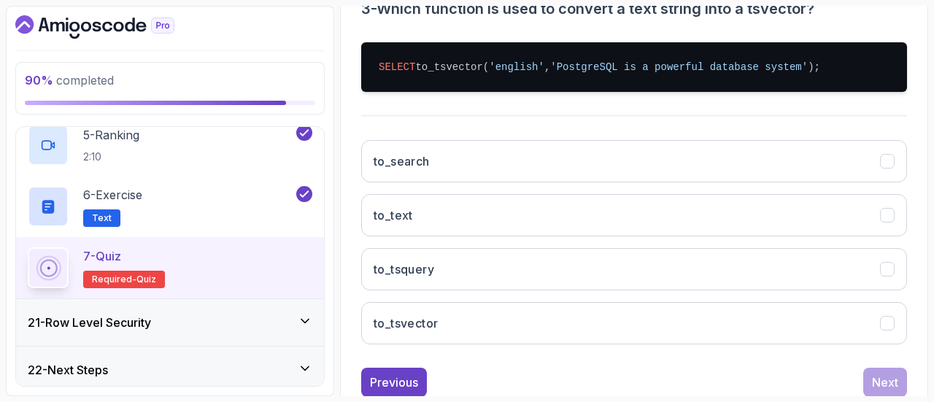
scroll to position [316, 0]
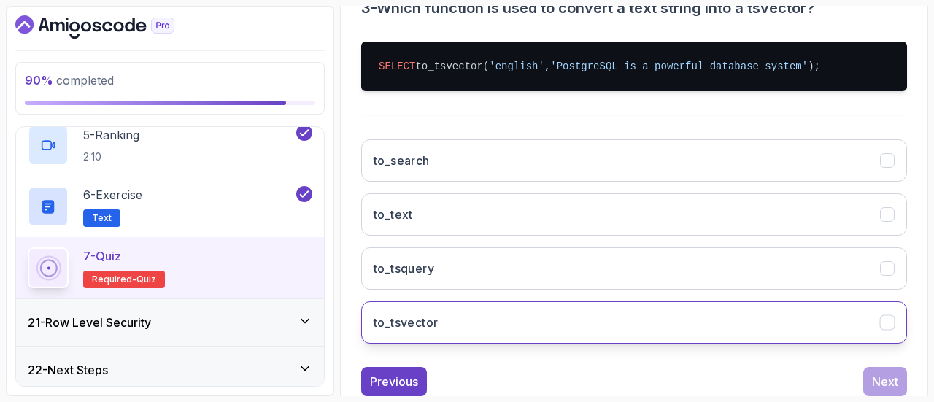
click at [567, 329] on button "to_tsvector" at bounding box center [634, 322] width 546 height 42
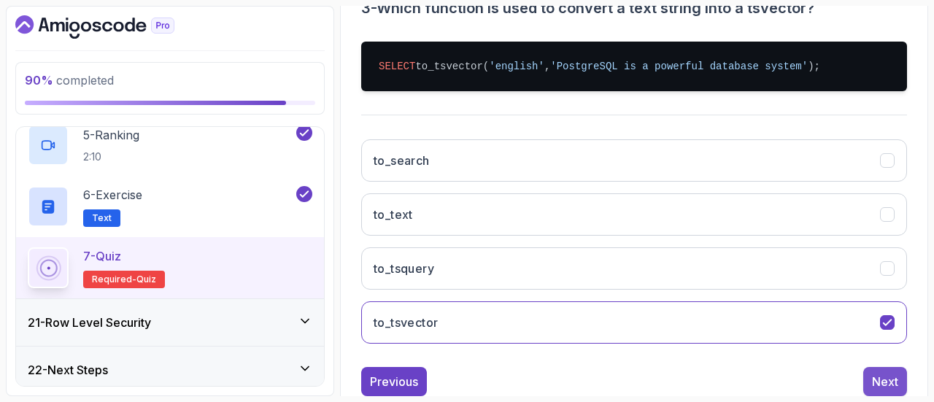
click at [884, 373] on div "Next" at bounding box center [885, 382] width 26 height 18
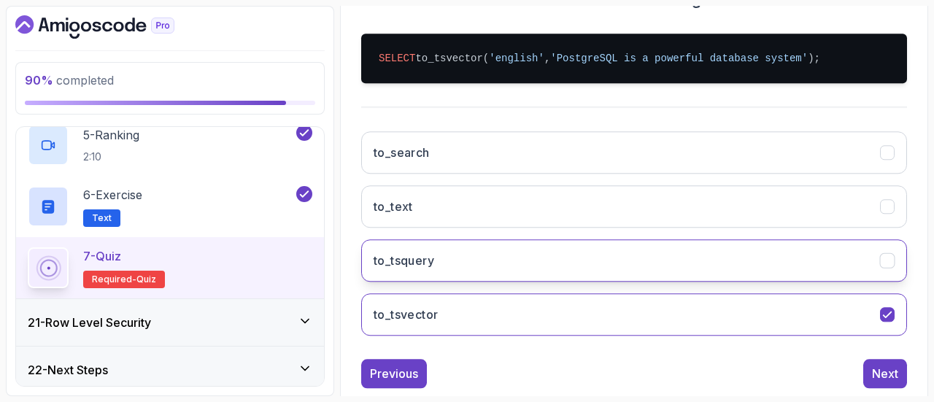
scroll to position [269, 0]
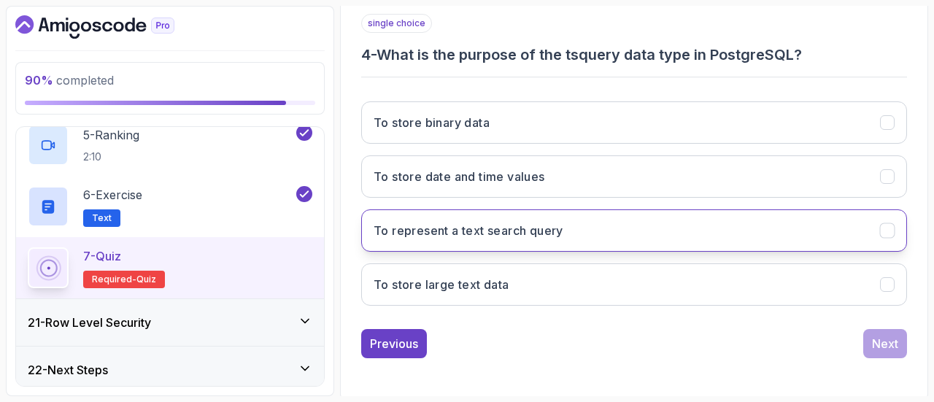
click at [644, 233] on button "To represent a text search query" at bounding box center [634, 230] width 546 height 42
click at [901, 350] on button "Next" at bounding box center [885, 343] width 44 height 29
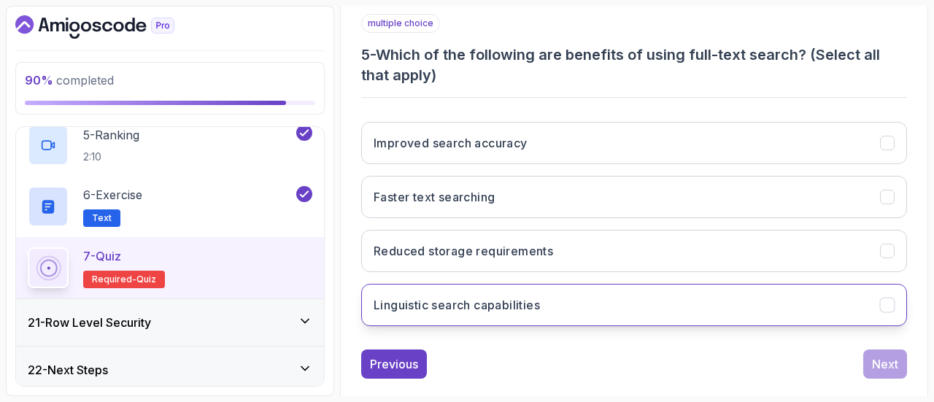
click at [595, 300] on button "Linguistic search capabilities" at bounding box center [634, 305] width 546 height 42
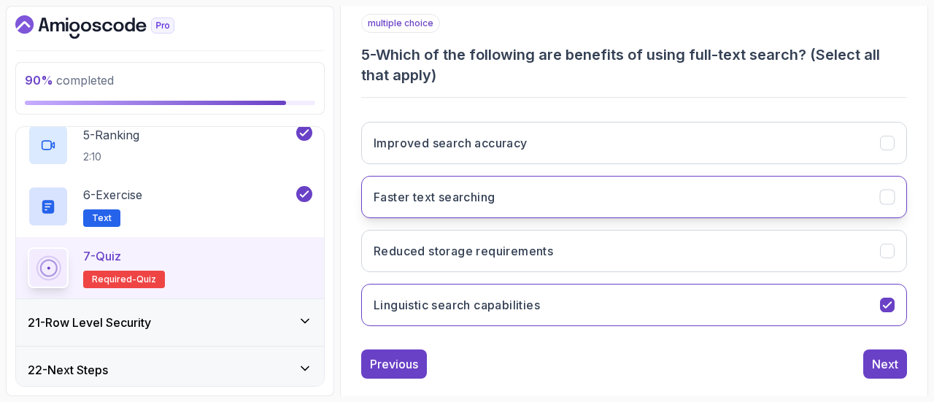
click at [826, 204] on button "Faster text searching" at bounding box center [634, 197] width 546 height 42
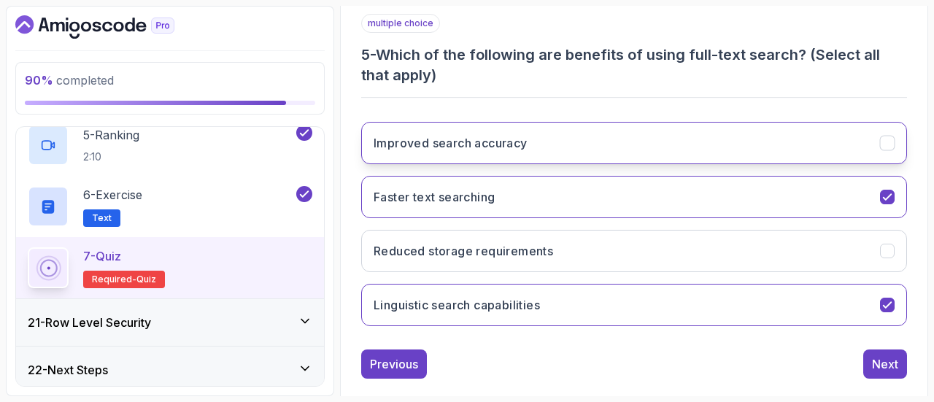
click at [883, 154] on button "Improved search accuracy" at bounding box center [634, 143] width 546 height 42
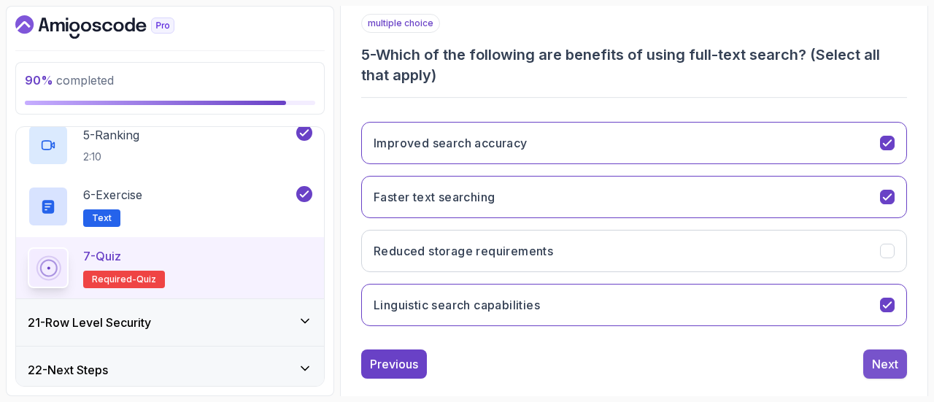
click at [878, 366] on div "Next" at bounding box center [885, 364] width 26 height 18
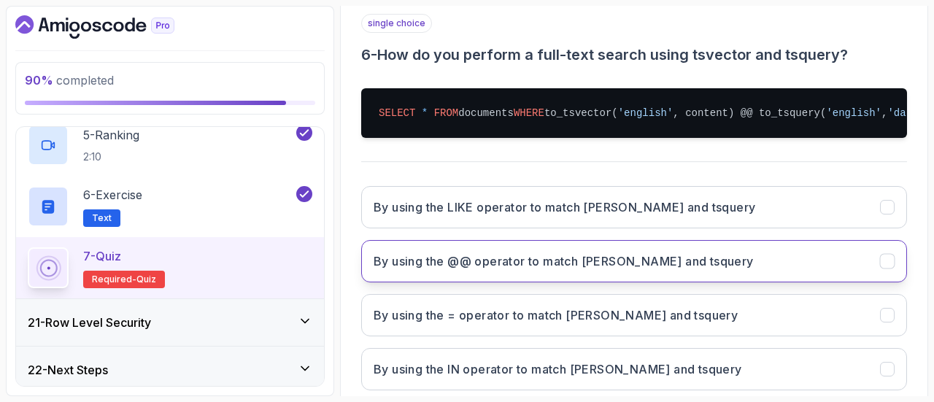
click at [619, 253] on button "By using the @@ operator to match tsvector and tsquery" at bounding box center [634, 261] width 546 height 42
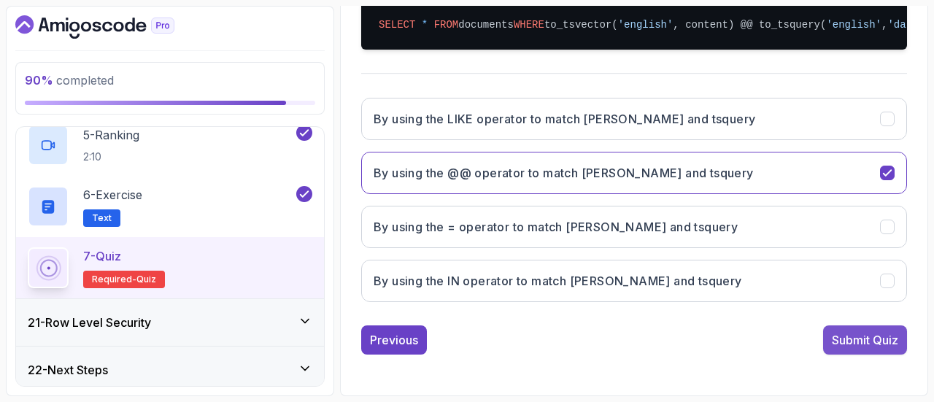
click at [883, 337] on div "Submit Quiz" at bounding box center [865, 340] width 66 height 18
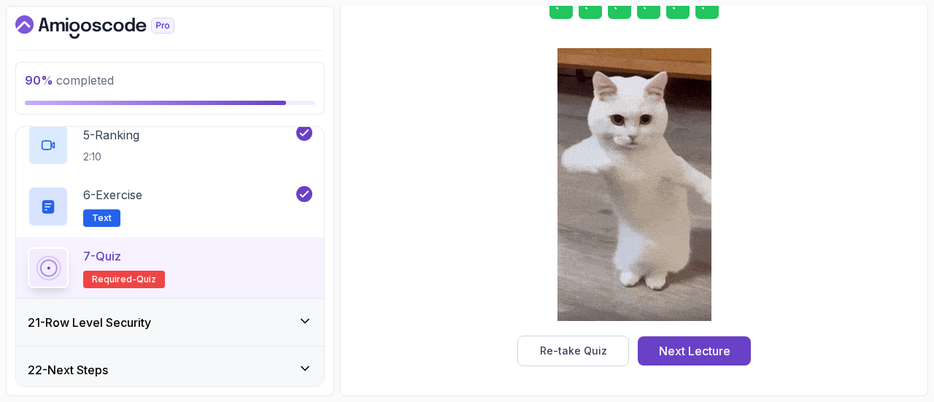
scroll to position [296, 0]
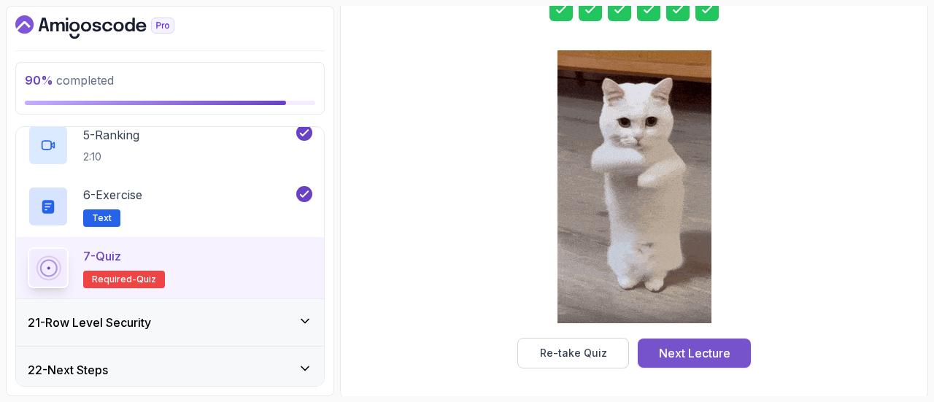
click at [692, 351] on div "Next Lecture" at bounding box center [695, 353] width 72 height 18
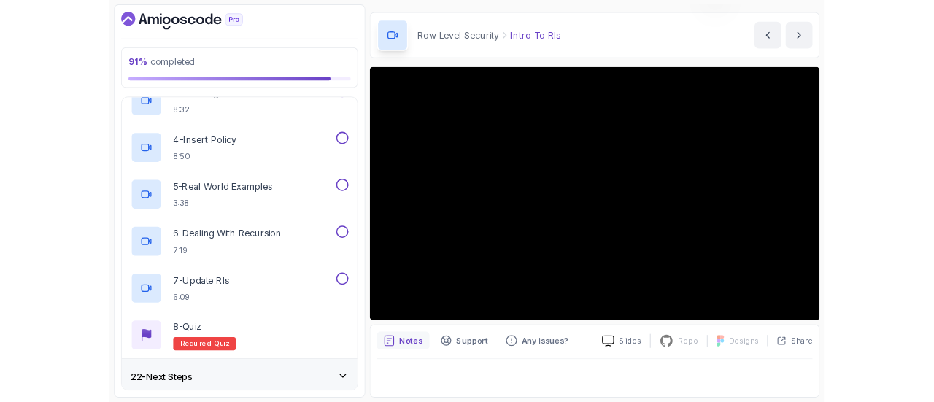
scroll to position [42, 0]
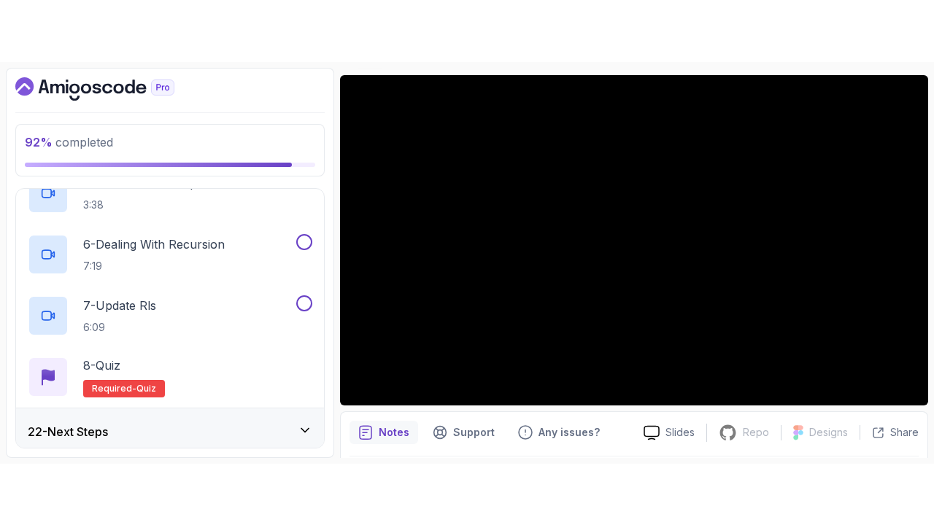
scroll to position [1144, 0]
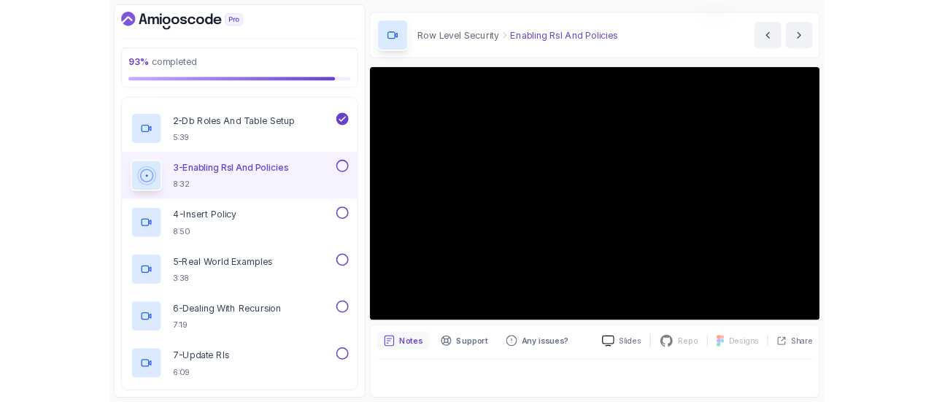
scroll to position [42, 0]
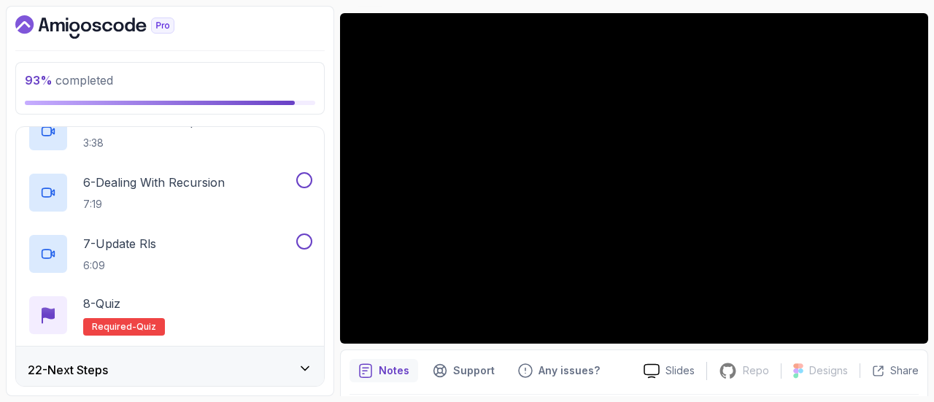
scroll to position [1075, 0]
